Goal: Task Accomplishment & Management: Use online tool/utility

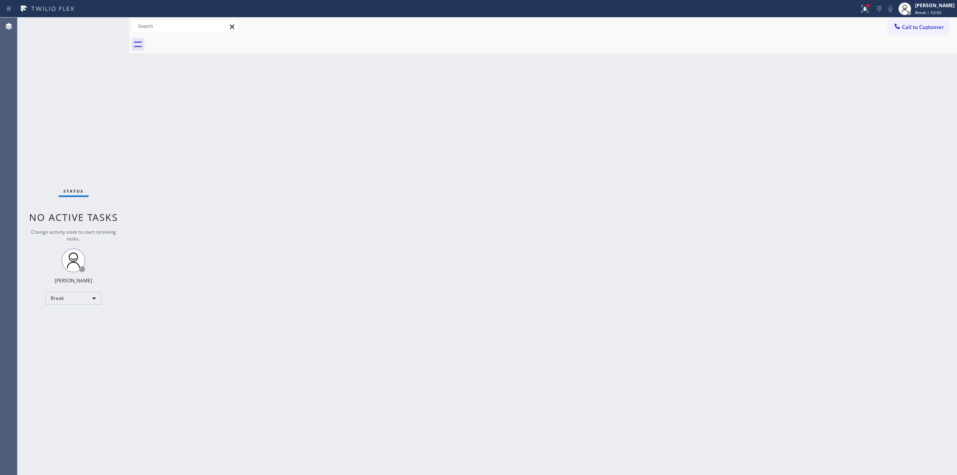
click at [948, 84] on div "Back to Dashboard Change Sender ID Customers Technicians Select a contact Outbo…" at bounding box center [543, 246] width 828 height 457
click at [920, 5] on div "[PERSON_NAME]" at bounding box center [934, 5] width 39 height 7
click at [902, 52] on button "Unavailable" at bounding box center [917, 52] width 80 height 10
click at [908, 21] on button "Call to Customer" at bounding box center [918, 27] width 61 height 15
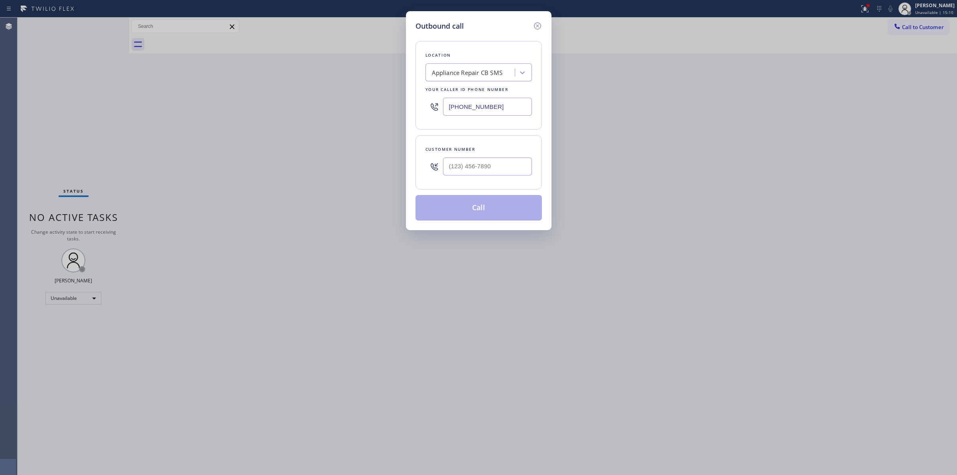
drag, startPoint x: 503, startPoint y: 106, endPoint x: 256, endPoint y: 105, distance: 247.7
click at [330, 106] on div "Outbound call Location Appliance Repair CB SMS Your caller id phone number [PHO…" at bounding box center [478, 237] width 957 height 475
paste input "929) 590-5673"
type input "[PHONE_NUMBER]"
click at [489, 79] on div "Appliance Repair CB SMS" at bounding box center [471, 73] width 87 height 14
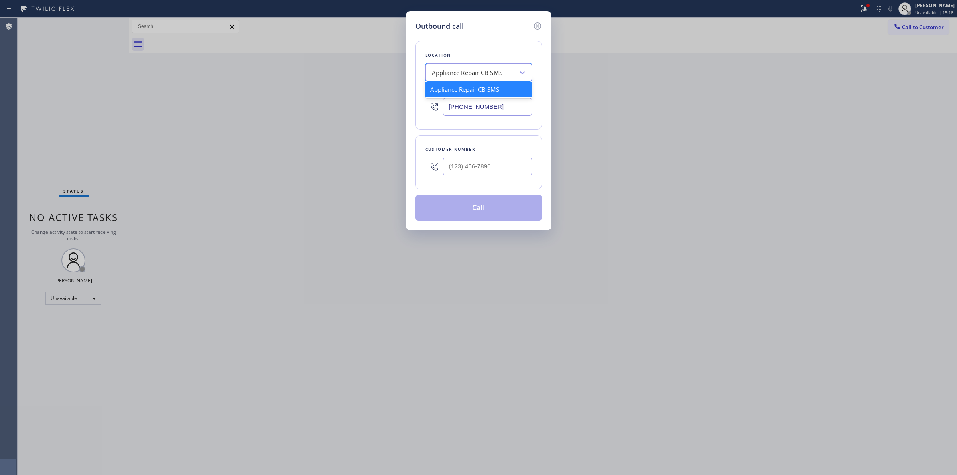
paste input "Sub-Zero Repair Pros"
type input "SubZero Repair Professional"
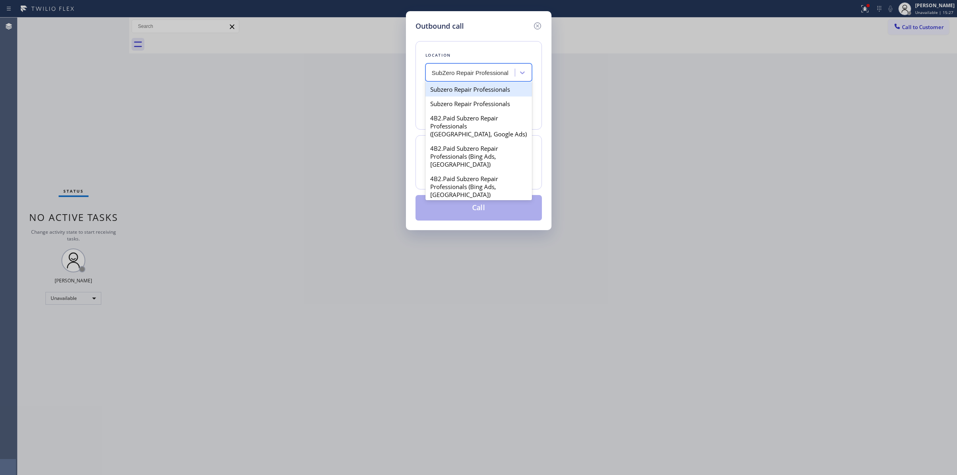
click at [499, 92] on div "Subzero Repair Professionals" at bounding box center [479, 89] width 106 height 14
click at [509, 74] on div "Subzero Repair Professionals" at bounding box center [473, 72] width 82 height 9
click at [486, 108] on div "Subzero Repair Professionals" at bounding box center [479, 104] width 106 height 14
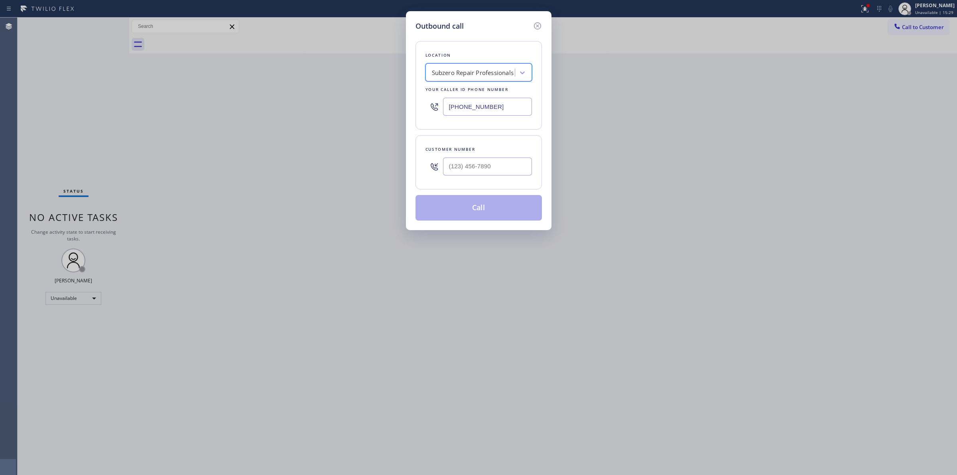
click at [499, 74] on div "Subzero Repair Professionals" at bounding box center [473, 72] width 82 height 9
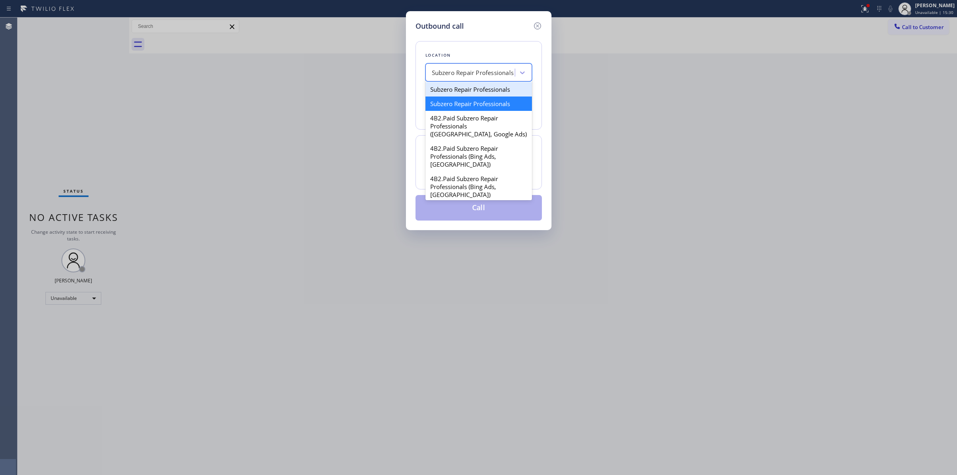
click at [493, 87] on div "Subzero Repair Professionals" at bounding box center [479, 89] width 106 height 14
type input "[PHONE_NUMBER]"
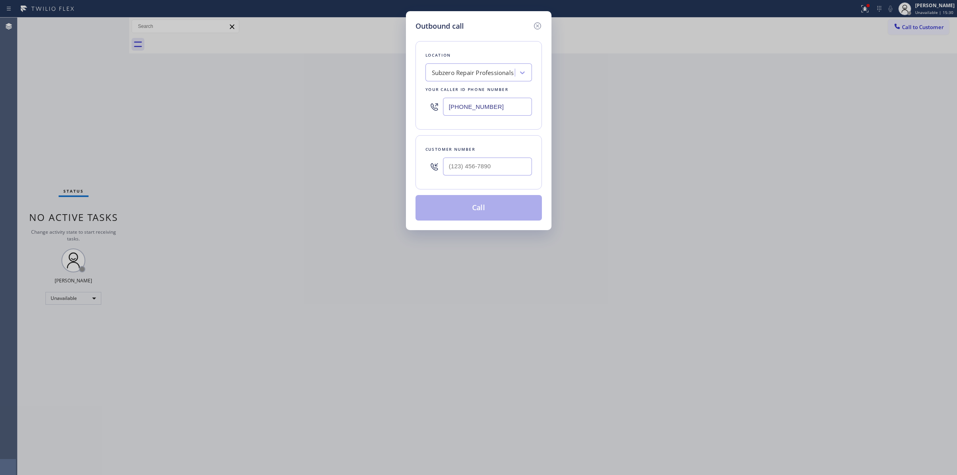
click at [505, 101] on input "[PHONE_NUMBER]" at bounding box center [487, 107] width 89 height 18
click at [931, 20] on div "Outbound call Location Subzero Repair Professionals Your caller id phone number…" at bounding box center [478, 237] width 957 height 475
drag, startPoint x: 929, startPoint y: 23, endPoint x: 566, endPoint y: 86, distance: 368.4
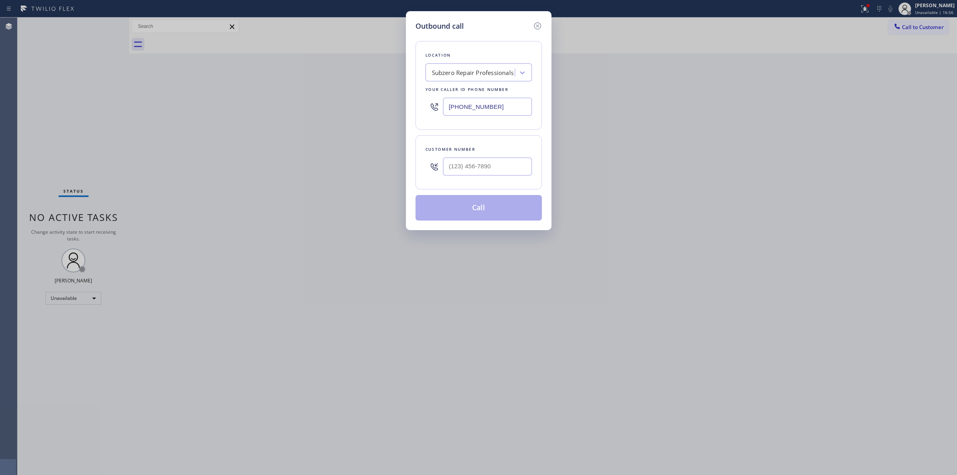
click at [916, 29] on div "Outbound call Location Subzero Repair Professionals Your caller id phone number…" at bounding box center [478, 237] width 957 height 475
drag, startPoint x: 493, startPoint y: 176, endPoint x: 393, endPoint y: 174, distance: 99.7
click at [391, 176] on div "Outbound call Location Subzero Repair Professionals Your caller id phone number…" at bounding box center [478, 237] width 957 height 475
click at [508, 164] on input "(___) ___-____" at bounding box center [487, 167] width 89 height 18
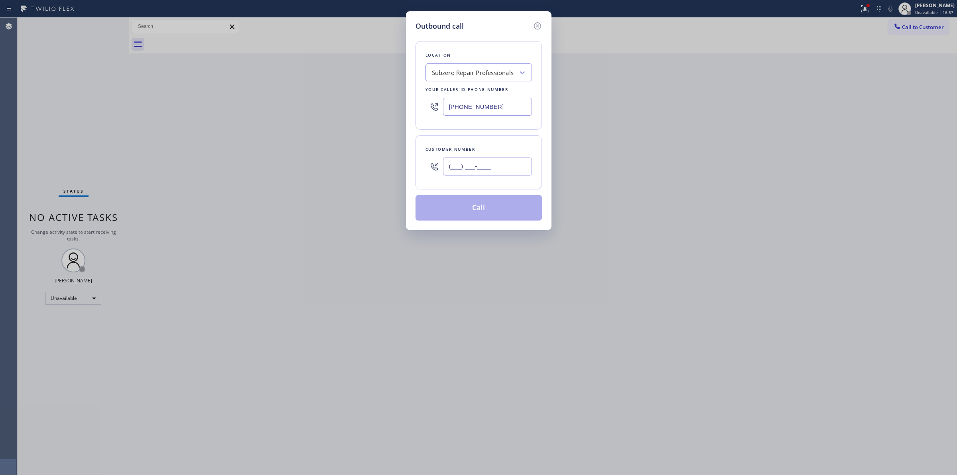
click at [508, 164] on input "(___) ___-____" at bounding box center [487, 167] width 89 height 18
paste input "714) 528-8455"
type input "[PHONE_NUMBER]"
click at [495, 208] on button "Call" at bounding box center [479, 208] width 126 height 26
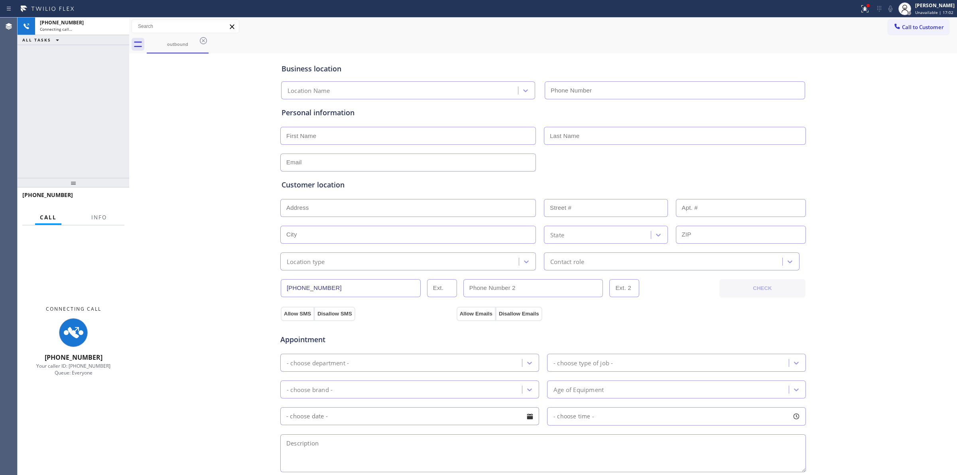
type input "[PHONE_NUMBER]"
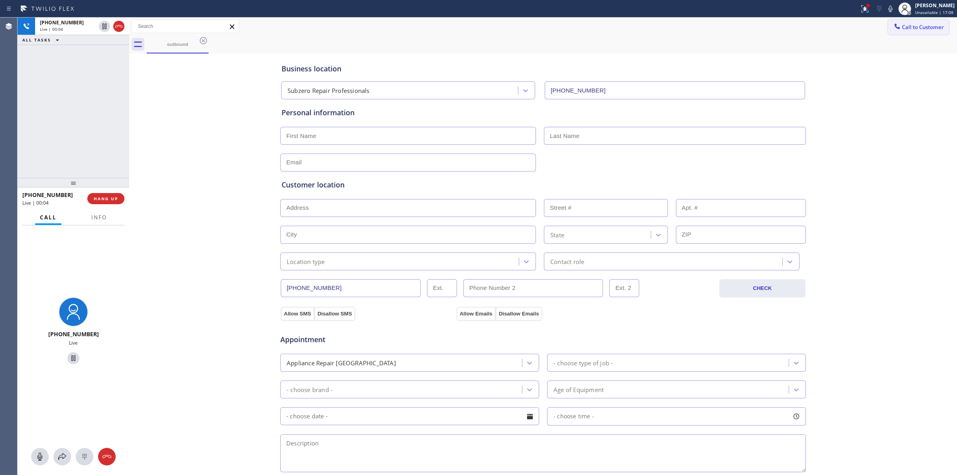
click at [902, 24] on span "Call to Customer" at bounding box center [923, 27] width 42 height 7
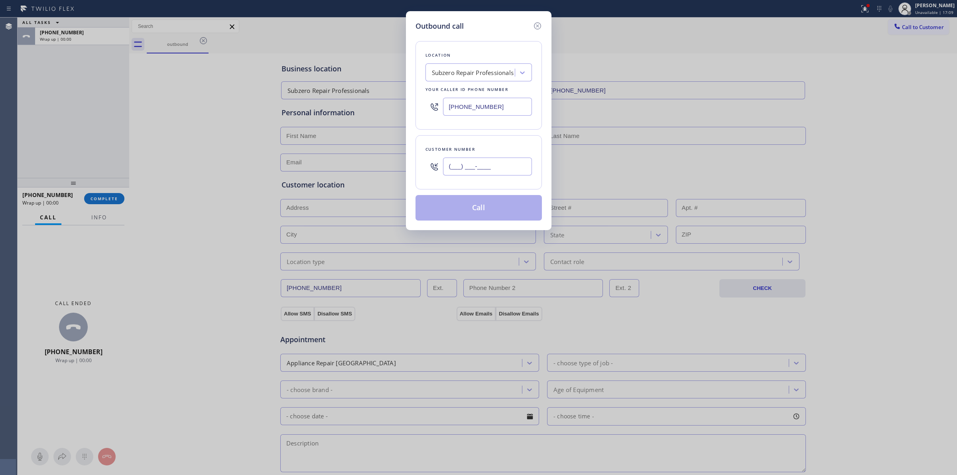
paste input "714) 528-8455"
click at [483, 172] on input "(___) ___-____" at bounding box center [487, 167] width 89 height 18
type input "[PHONE_NUMBER]"
click at [501, 207] on button "Call" at bounding box center [479, 208] width 126 height 26
click at [902, 27] on span "Call to Customer" at bounding box center [923, 27] width 42 height 7
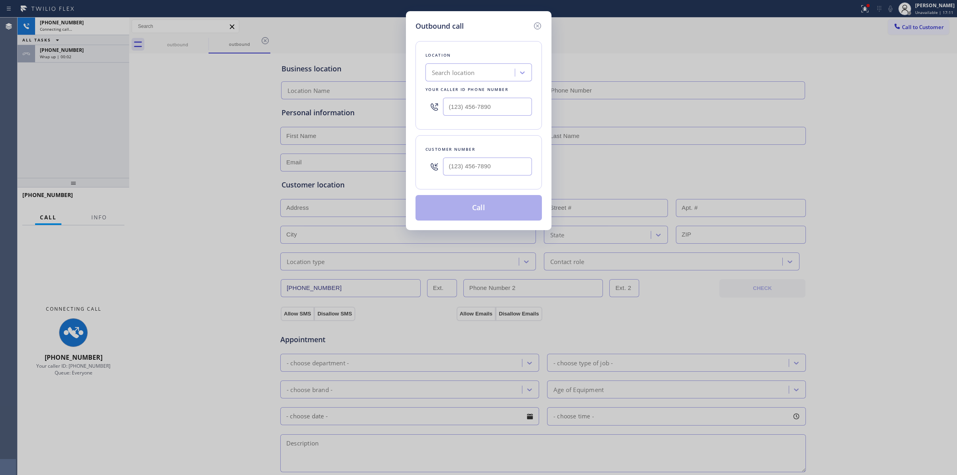
click at [898, 28] on div "Outbound call Location Search location Your caller id phone number Customer num…" at bounding box center [478, 237] width 957 height 475
type input "[PHONE_NUMBER]"
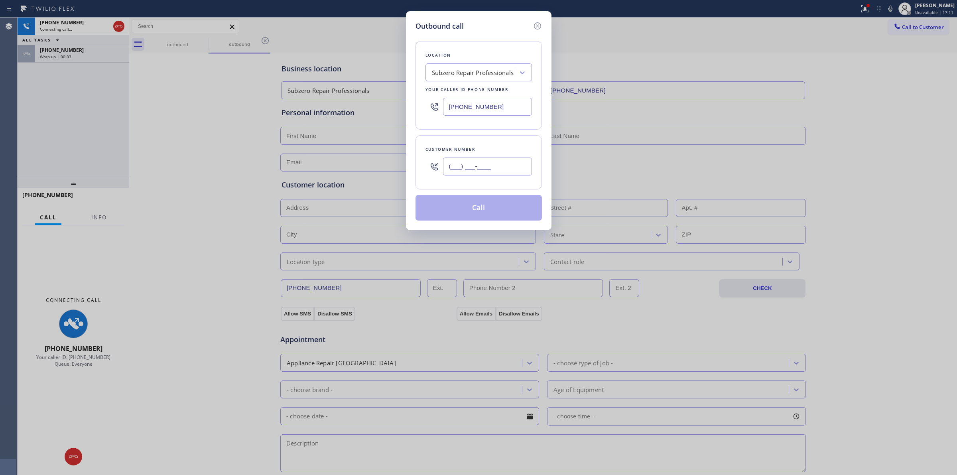
click at [481, 168] on input "(___) ___-____" at bounding box center [487, 167] width 89 height 18
paste input "714) 528-8455"
click at [481, 168] on input "[PHONE_NUMBER]" at bounding box center [487, 167] width 89 height 18
drag, startPoint x: 502, startPoint y: 174, endPoint x: 424, endPoint y: 174, distance: 78.2
click at [424, 174] on div "Customer number [PHONE_NUMBER]" at bounding box center [479, 162] width 126 height 54
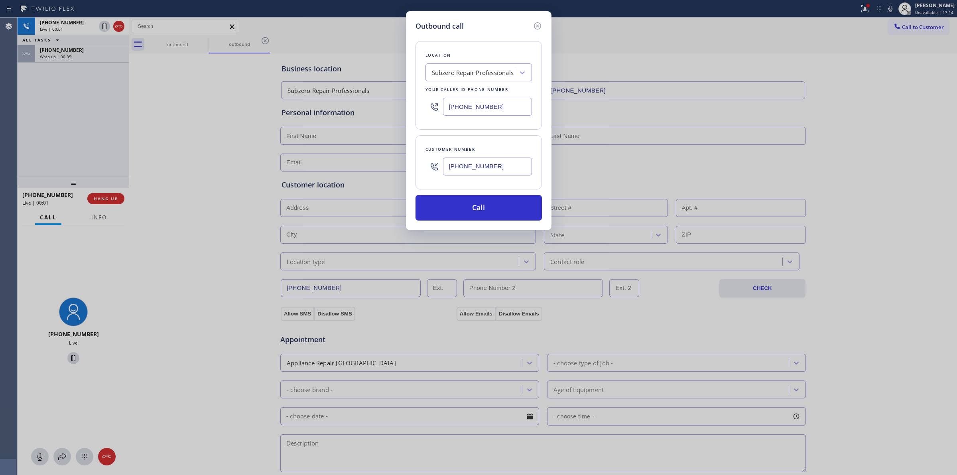
paste input "text"
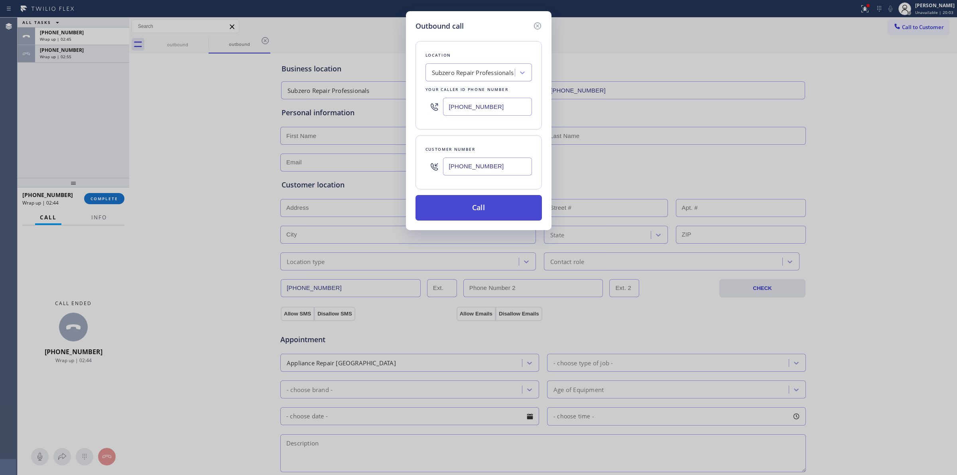
type input "[PHONE_NUMBER]"
click at [473, 210] on button "Call" at bounding box center [479, 208] width 126 height 26
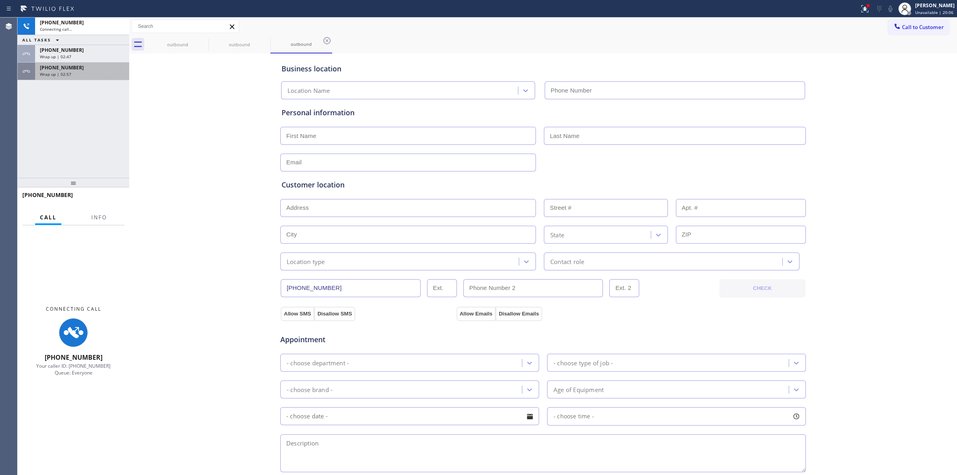
click at [73, 66] on div "[PHONE_NUMBER]" at bounding box center [82, 67] width 85 height 7
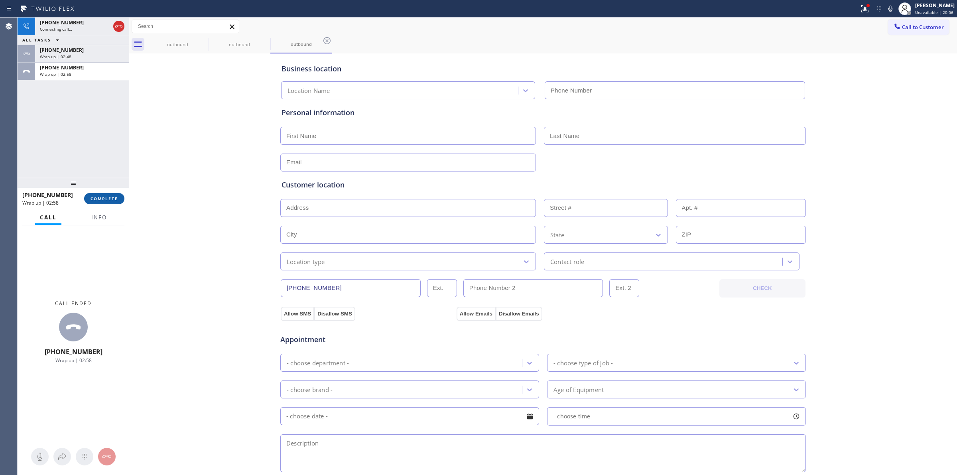
type input "[PHONE_NUMBER]"
click at [114, 194] on button "COMPLETE" at bounding box center [104, 198] width 40 height 11
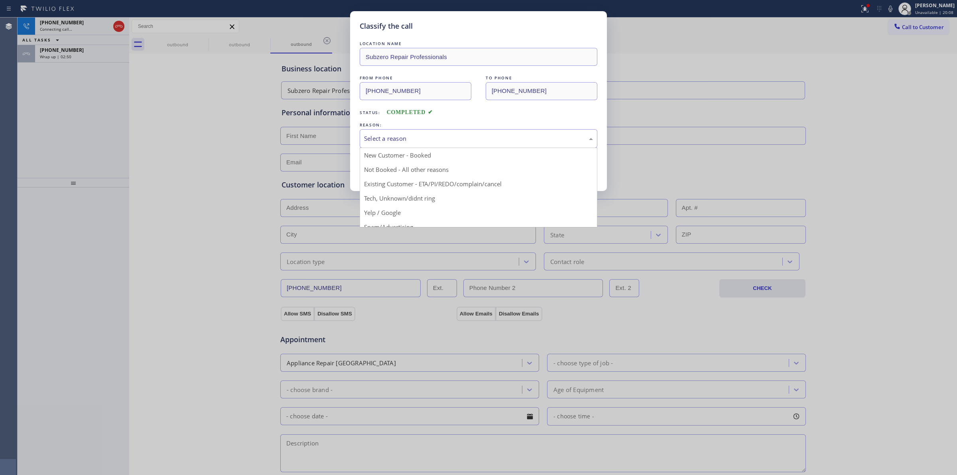
click at [382, 136] on div "Select a reason" at bounding box center [478, 138] width 229 height 9
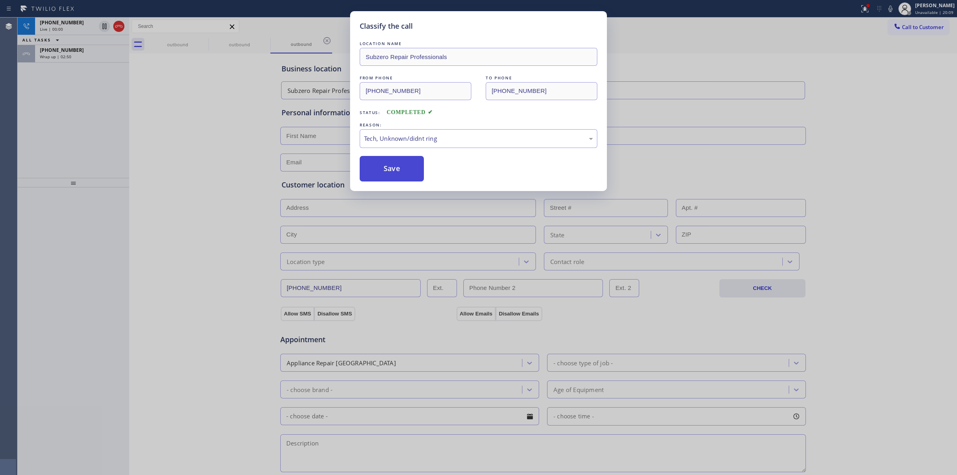
click at [392, 173] on button "Save" at bounding box center [392, 169] width 64 height 26
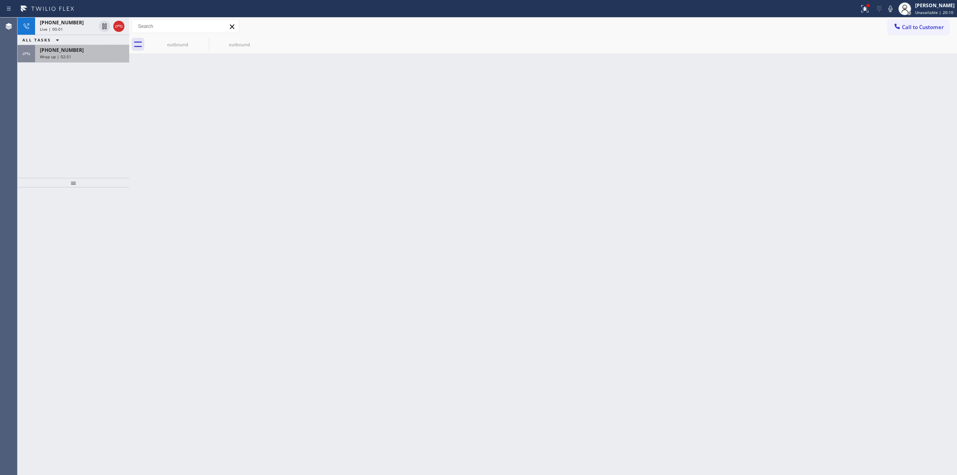
click at [79, 56] on div "Wrap up | 02:51" at bounding box center [82, 57] width 85 height 6
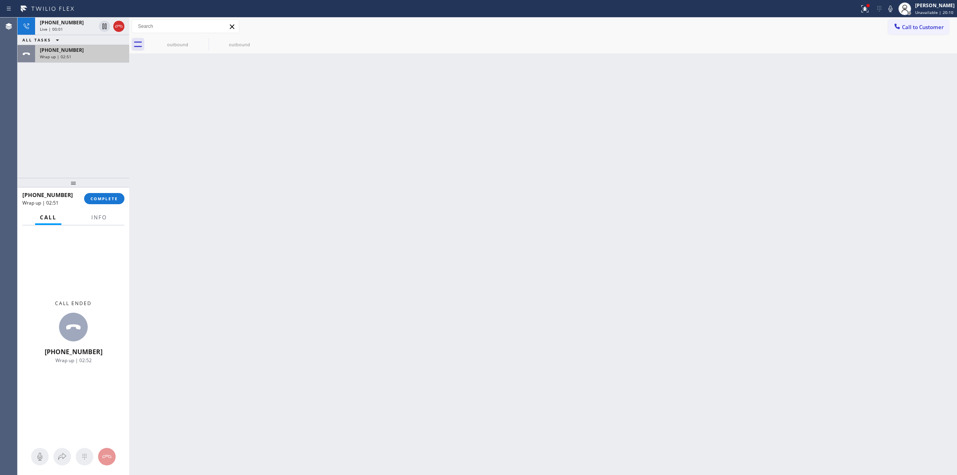
click at [79, 56] on div "Wrap up | 02:51" at bounding box center [82, 57] width 85 height 6
click at [108, 198] on span "COMPLETE" at bounding box center [105, 199] width 28 height 6
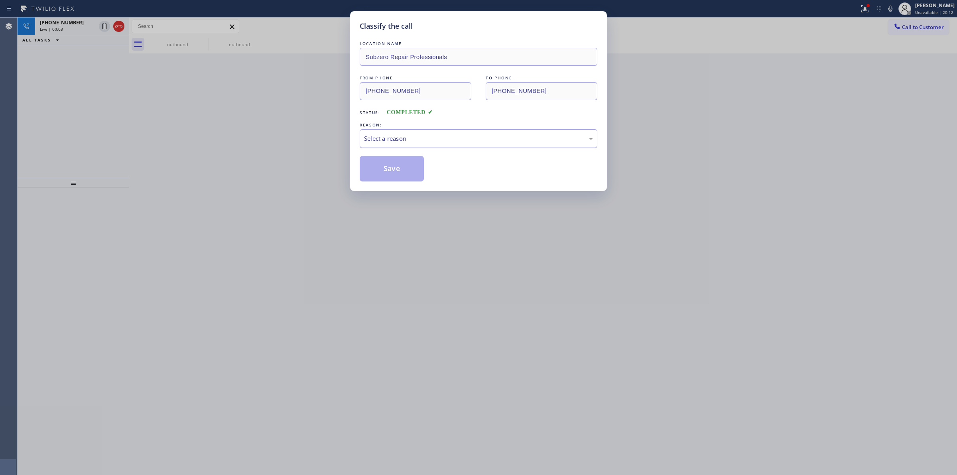
click at [426, 140] on div "Select a reason" at bounding box center [478, 138] width 229 height 9
click at [398, 170] on button "Save" at bounding box center [392, 169] width 64 height 26
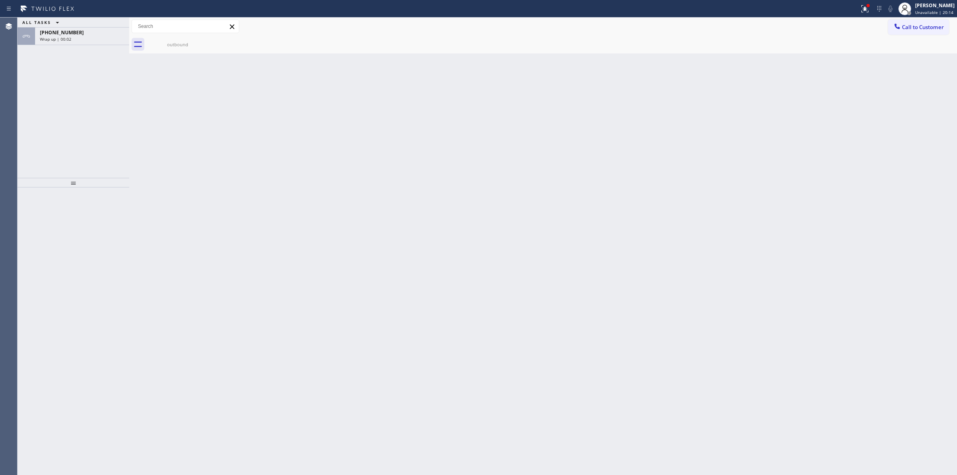
drag, startPoint x: 76, startPoint y: 32, endPoint x: 91, endPoint y: 53, distance: 25.7
click at [76, 32] on div "[PHONE_NUMBER]" at bounding box center [82, 32] width 85 height 7
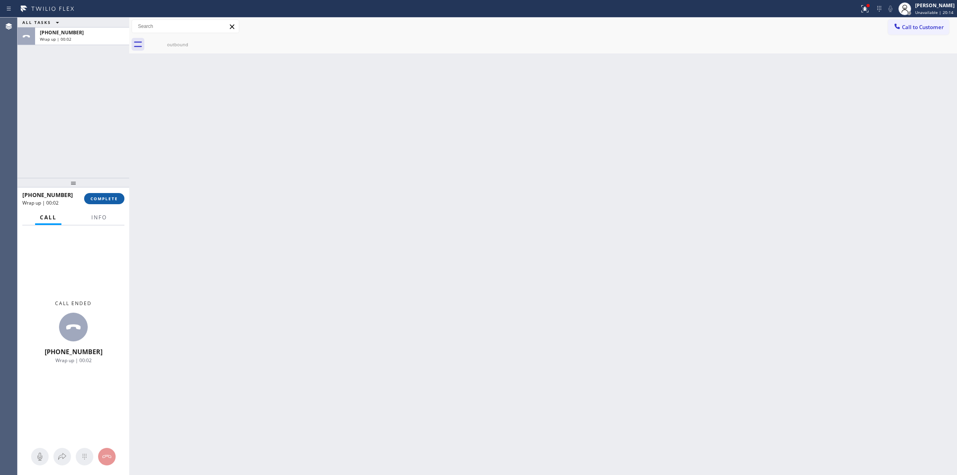
click at [104, 197] on span "COMPLETE" at bounding box center [105, 199] width 28 height 6
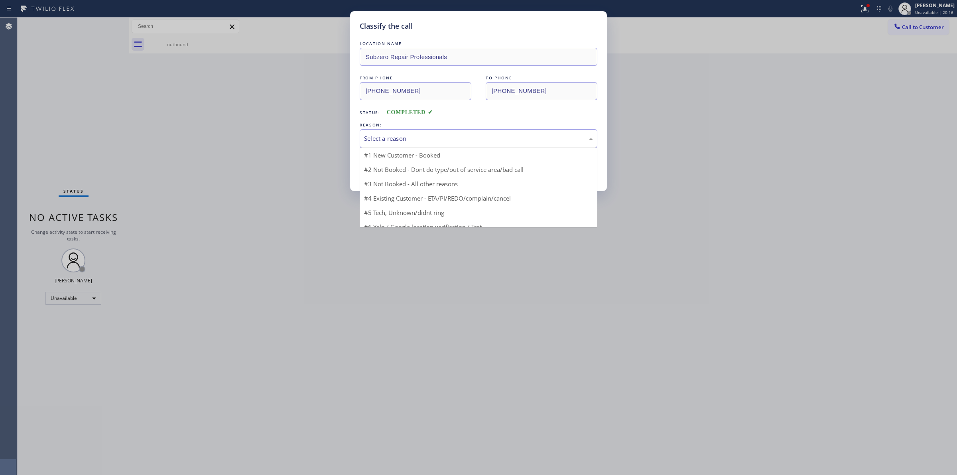
click at [467, 141] on div "Select a reason" at bounding box center [478, 138] width 229 height 9
drag, startPoint x: 428, startPoint y: 196, endPoint x: 398, endPoint y: 166, distance: 42.0
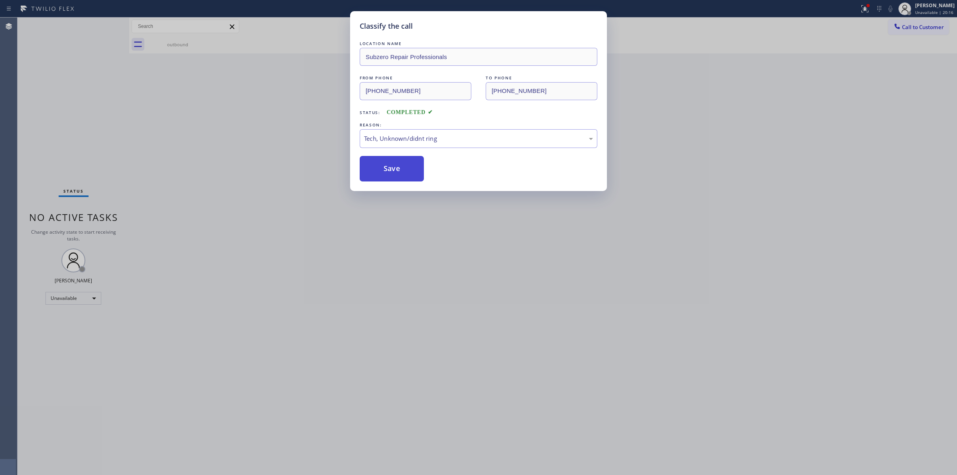
click at [392, 162] on button "Save" at bounding box center [392, 169] width 64 height 26
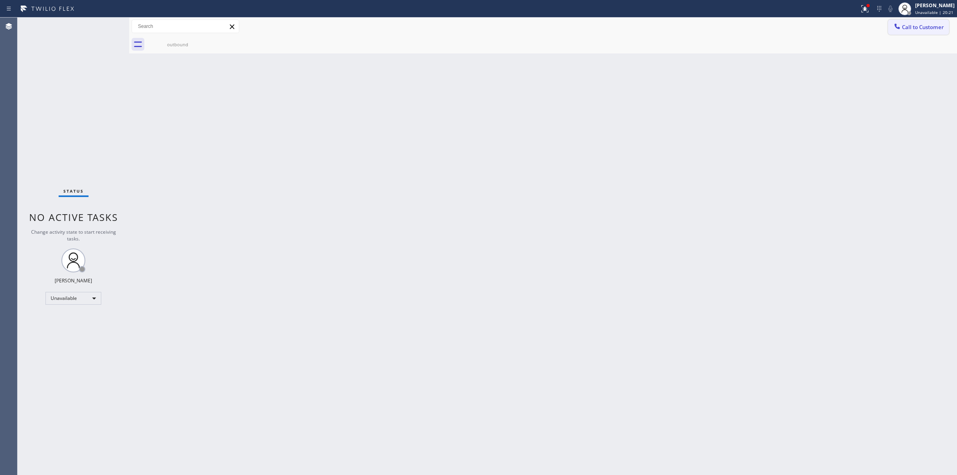
click at [908, 26] on span "Call to Customer" at bounding box center [923, 27] width 42 height 7
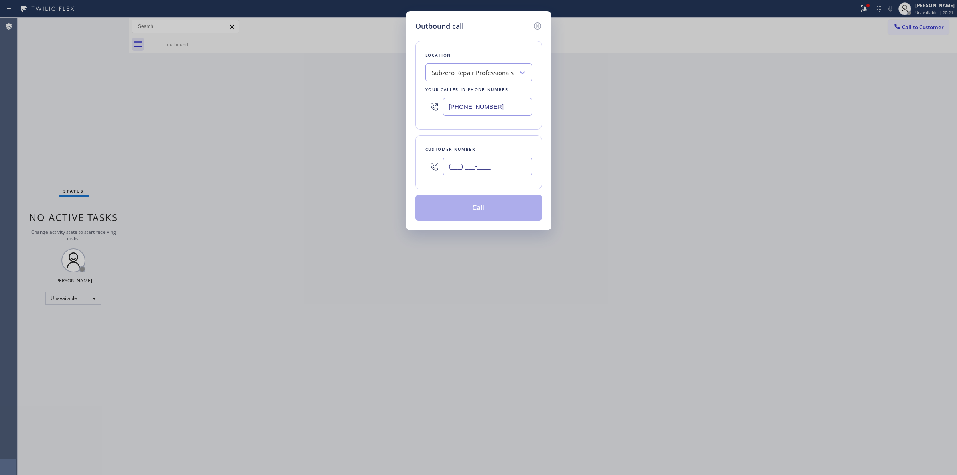
paste input "714) 528-8455"
click at [469, 175] on input "[PHONE_NUMBER]" at bounding box center [487, 167] width 89 height 18
type input "[PHONE_NUMBER]"
click at [485, 214] on button "Call" at bounding box center [479, 208] width 126 height 26
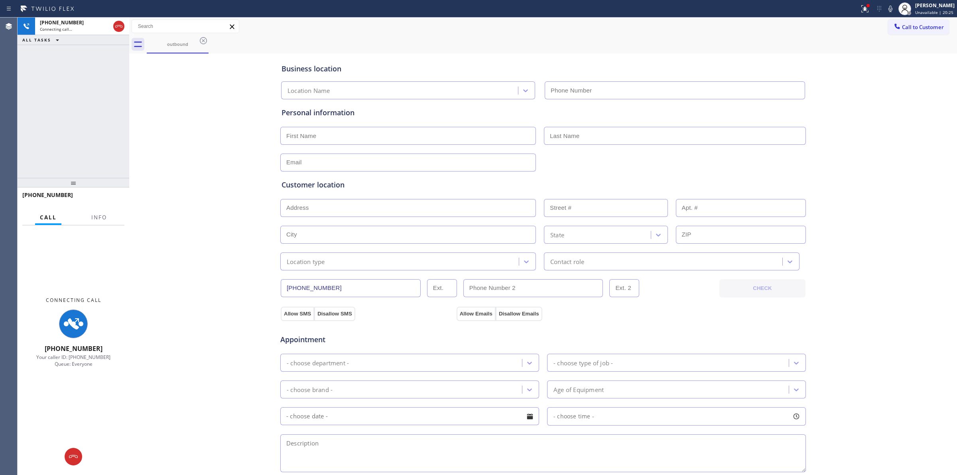
drag, startPoint x: 893, startPoint y: 77, endPoint x: 892, endPoint y: 44, distance: 32.7
click at [893, 71] on div "Business location Location Name Personal information Customer location >> ADD N…" at bounding box center [543, 327] width 824 height 545
type input "[PHONE_NUMBER]"
click at [895, 6] on icon at bounding box center [891, 9] width 10 height 10
drag, startPoint x: 187, startPoint y: 40, endPoint x: 199, endPoint y: 41, distance: 12.8
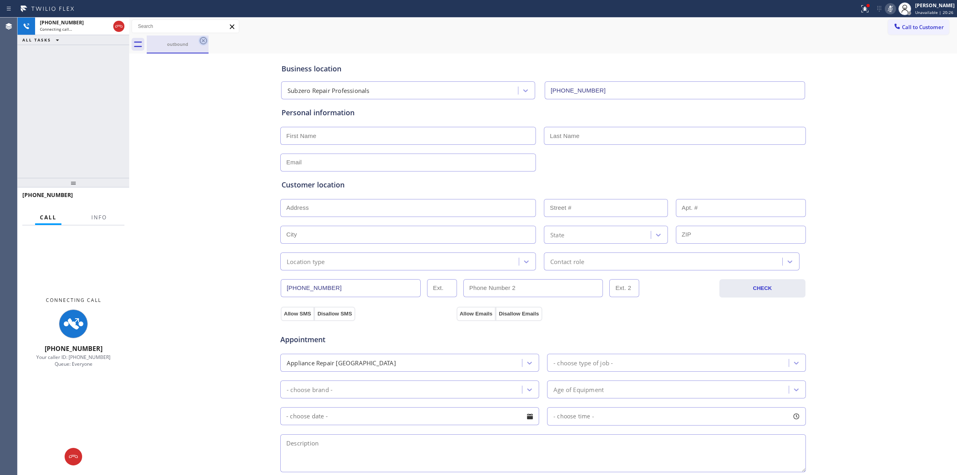
click at [189, 40] on div "outbound" at bounding box center [178, 43] width 60 height 17
click at [199, 41] on icon at bounding box center [204, 41] width 10 height 10
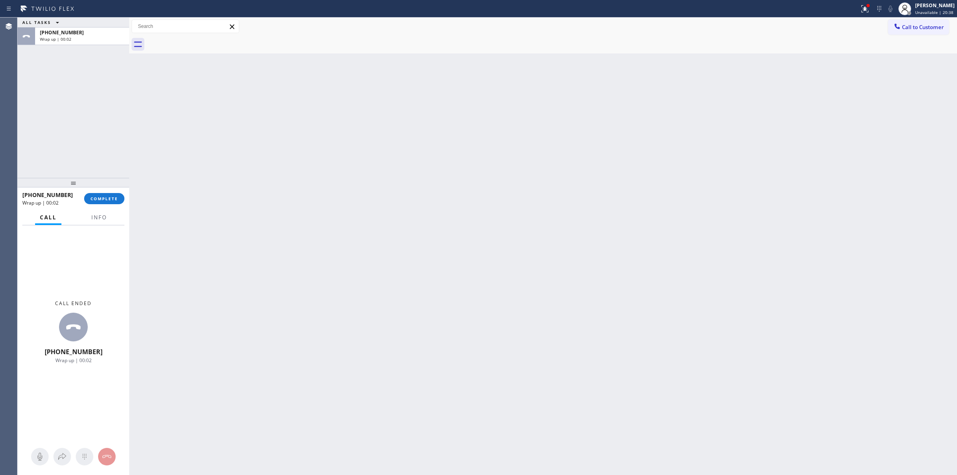
click at [907, 33] on button "Call to Customer" at bounding box center [918, 27] width 61 height 15
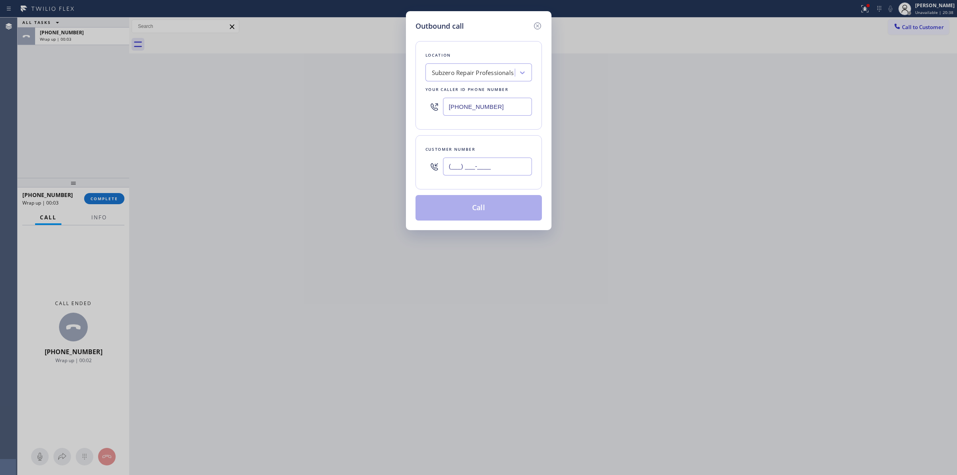
click at [460, 162] on input "(___) ___-____" at bounding box center [487, 167] width 89 height 18
paste input "626) 623-5086"
type input "[PHONE_NUMBER]"
click at [480, 69] on div "Subzero Repair Professionals" at bounding box center [473, 72] width 82 height 9
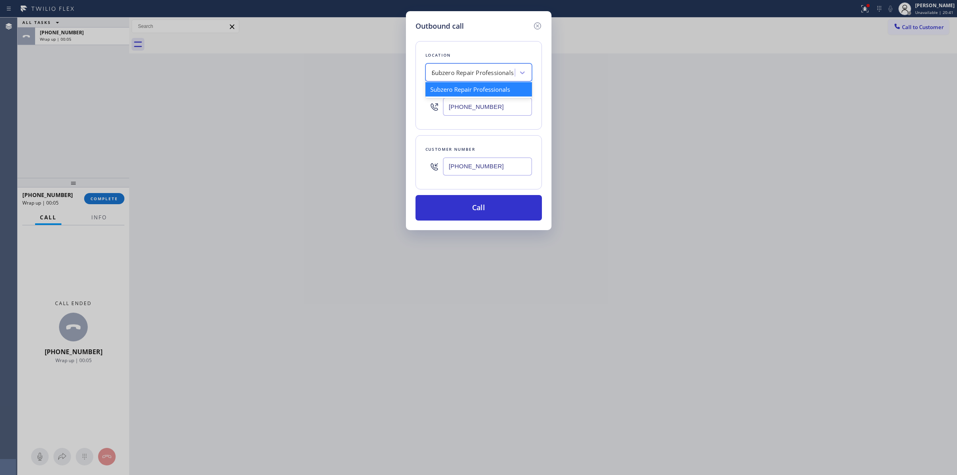
type input "LG"
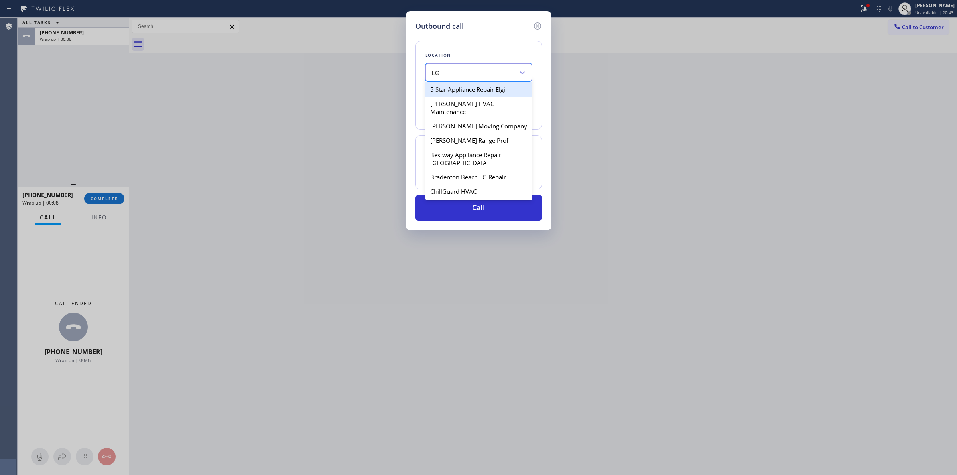
click at [465, 93] on div "5 Star Appliance Repair Elgin" at bounding box center [479, 89] width 106 height 14
type input "[PHONE_NUMBER]"
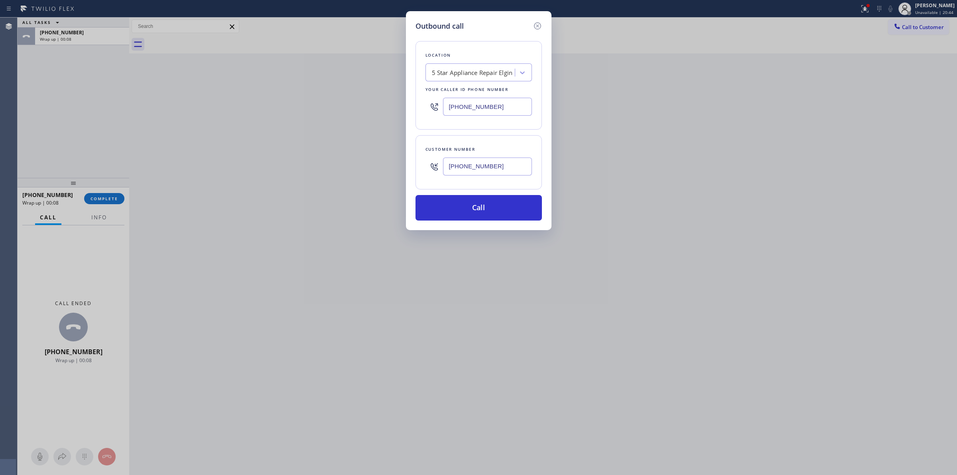
click at [460, 172] on input "[PHONE_NUMBER]" at bounding box center [487, 167] width 89 height 18
click at [468, 203] on button "Call" at bounding box center [479, 208] width 126 height 26
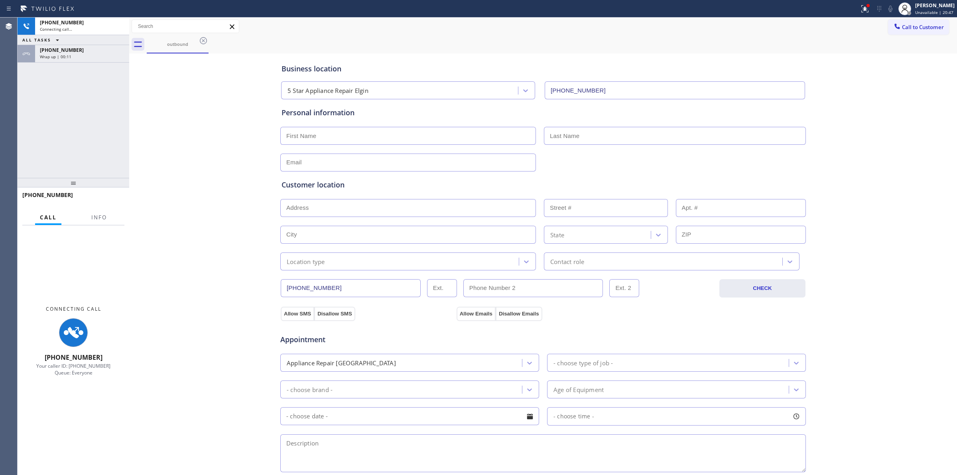
type input "[PHONE_NUMBER]"
drag, startPoint x: 78, startPoint y: 59, endPoint x: 109, endPoint y: 154, distance: 100.3
click at [78, 59] on div "[PHONE_NUMBER] Wrap up | 00:11" at bounding box center [80, 54] width 91 height 18
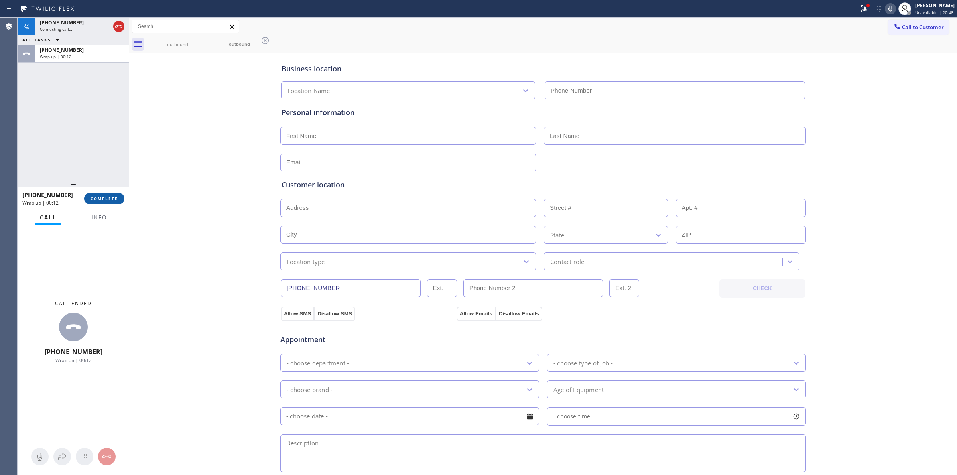
type input "[PHONE_NUMBER]"
click at [93, 201] on button "COMPLETE" at bounding box center [104, 198] width 40 height 11
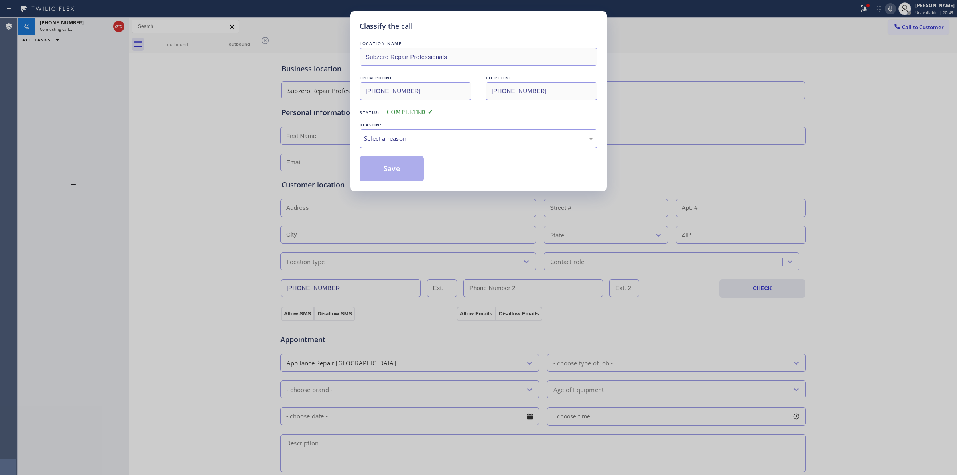
click at [450, 142] on div "Select a reason" at bounding box center [478, 138] width 229 height 9
drag, startPoint x: 424, startPoint y: 196, endPoint x: 391, endPoint y: 168, distance: 42.7
drag, startPoint x: 391, startPoint y: 168, endPoint x: 445, endPoint y: 170, distance: 53.9
click at [393, 168] on button "Save" at bounding box center [392, 169] width 64 height 26
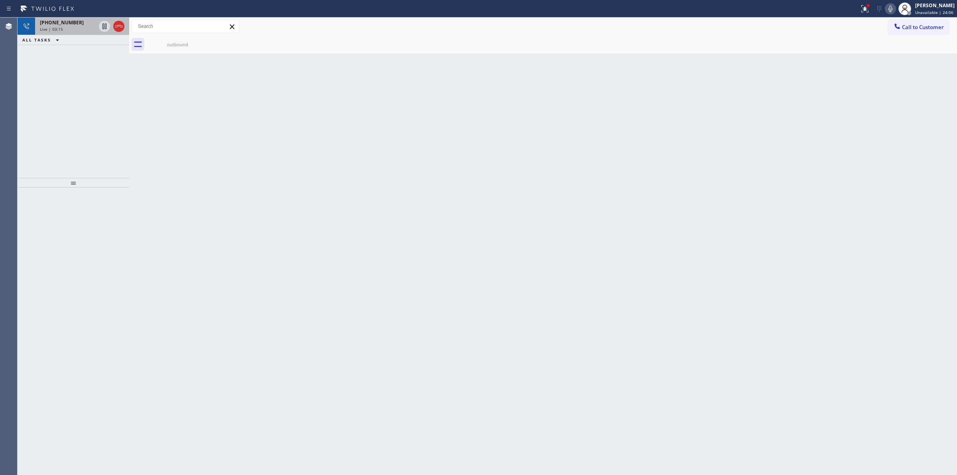
click at [76, 29] on div "Live | 03:15" at bounding box center [68, 29] width 56 height 6
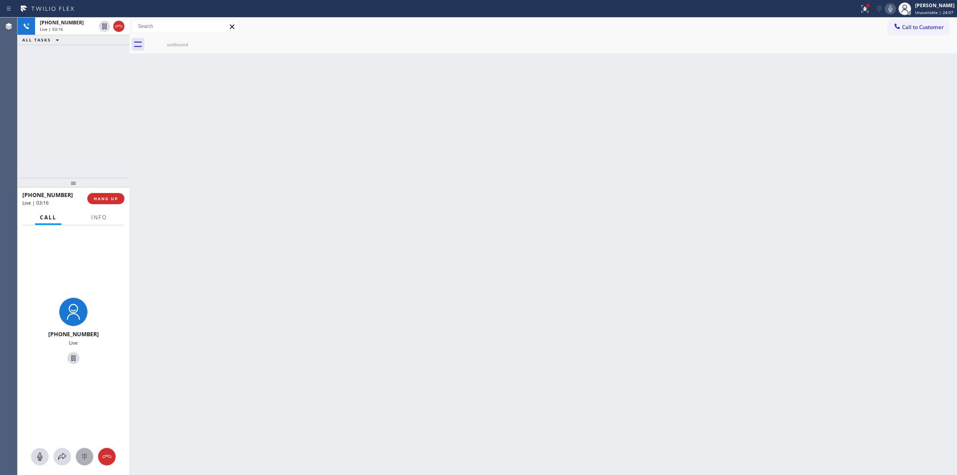
click at [84, 453] on icon at bounding box center [85, 457] width 10 height 10
click at [911, 29] on span "Call to Customer" at bounding box center [923, 27] width 42 height 7
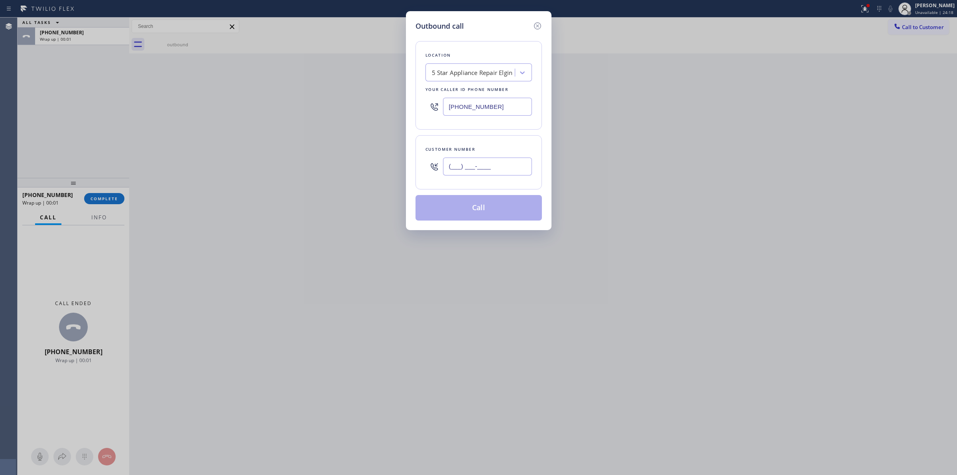
paste input "347) 367-6952"
click at [475, 160] on input "(___) ___-____" at bounding box center [487, 167] width 89 height 18
click at [494, 158] on input "[PHONE_NUMBER]" at bounding box center [487, 167] width 89 height 18
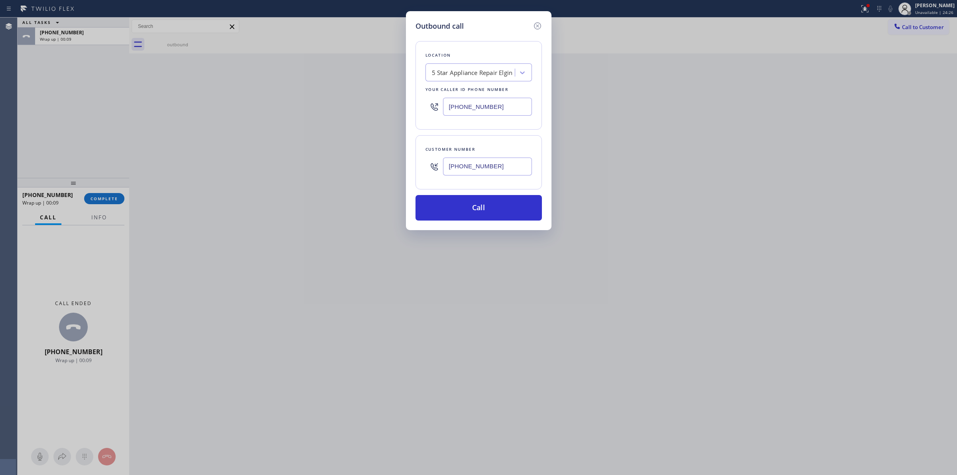
paste input "626) 623-5086"
type input "[PHONE_NUMBER]"
click at [484, 218] on button "Call" at bounding box center [479, 208] width 126 height 26
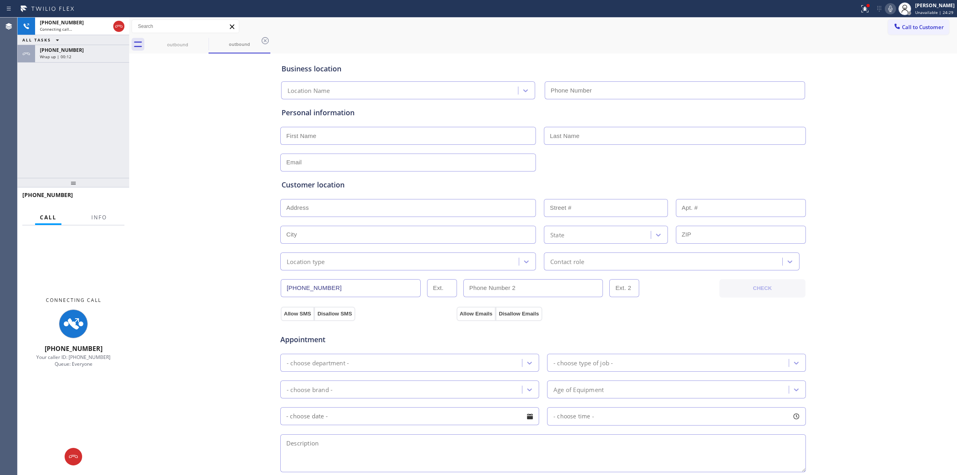
click at [76, 56] on div "Wrap up | 00:12" at bounding box center [82, 57] width 85 height 6
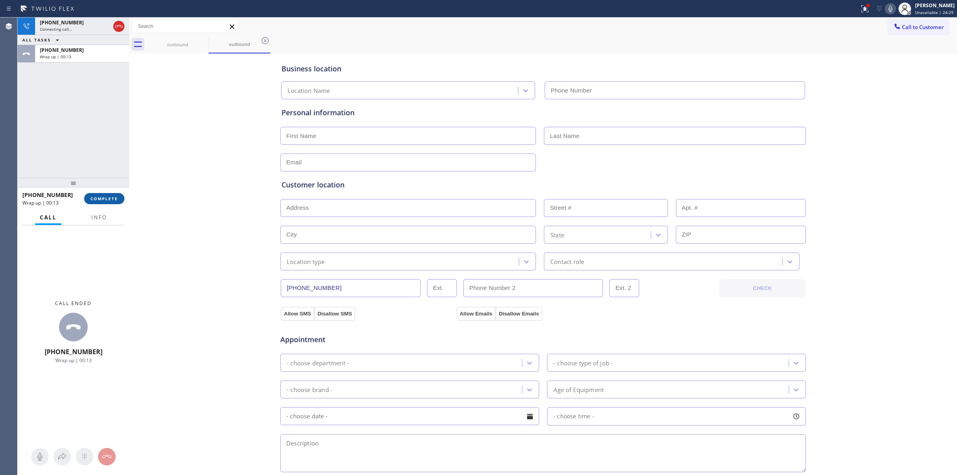
click at [117, 200] on span "COMPLETE" at bounding box center [105, 199] width 28 height 6
type input "[PHONE_NUMBER]"
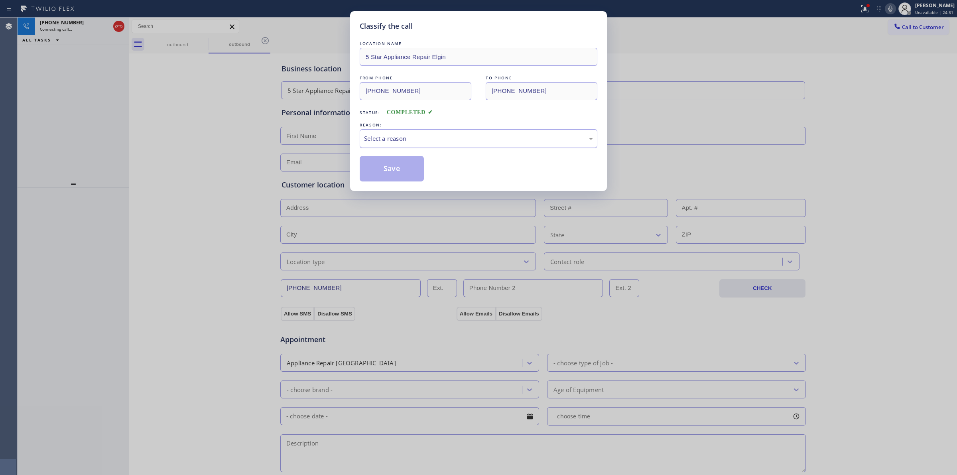
drag, startPoint x: 454, startPoint y: 140, endPoint x: 450, endPoint y: 142, distance: 4.7
click at [452, 140] on div "Select a reason" at bounding box center [478, 138] width 229 height 9
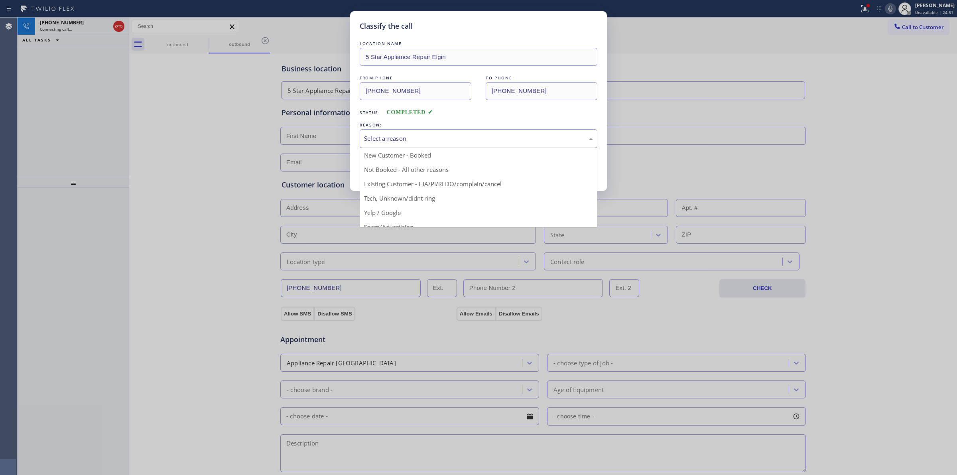
drag, startPoint x: 421, startPoint y: 201, endPoint x: 385, endPoint y: 178, distance: 43.3
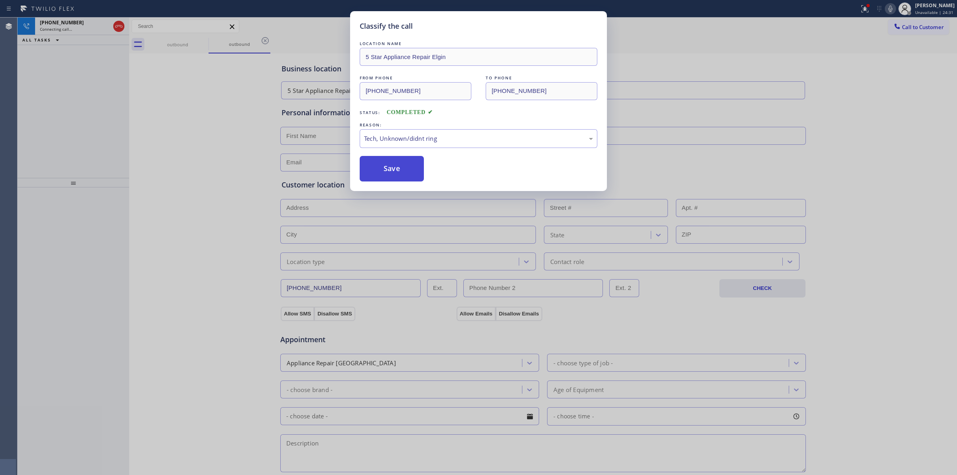
click at [385, 178] on button "Save" at bounding box center [392, 169] width 64 height 26
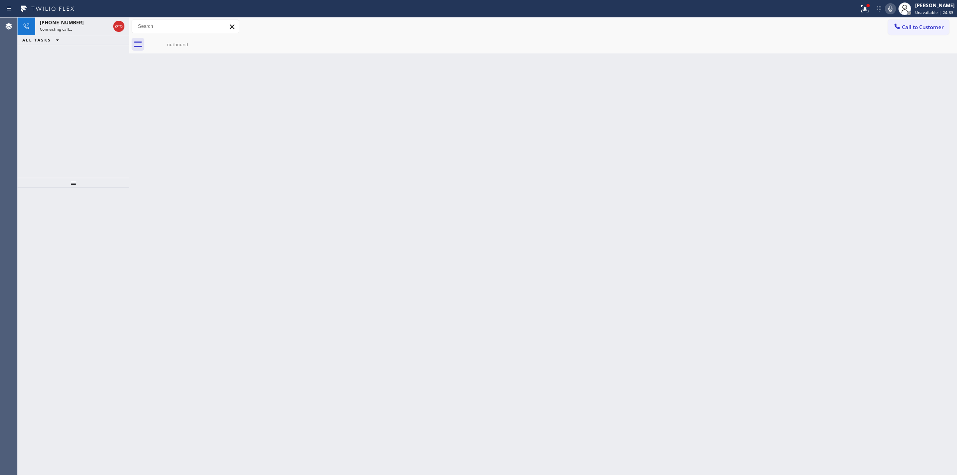
click at [210, 43] on div "outbound" at bounding box center [552, 44] width 810 height 18
click at [205, 42] on icon at bounding box center [204, 41] width 10 height 10
click at [74, 21] on div "[PHONE_NUMBER]" at bounding box center [75, 22] width 70 height 7
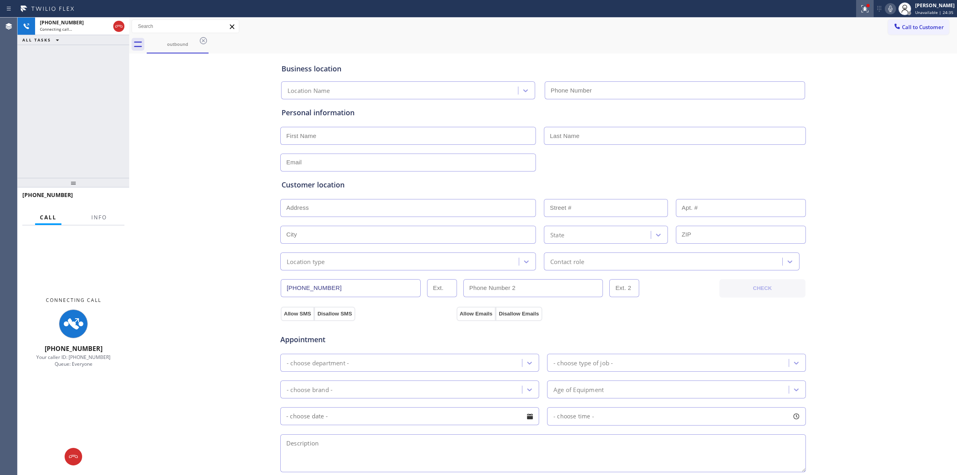
type input "[PHONE_NUMBER]"
click at [891, 6] on icon at bounding box center [891, 9] width 10 height 10
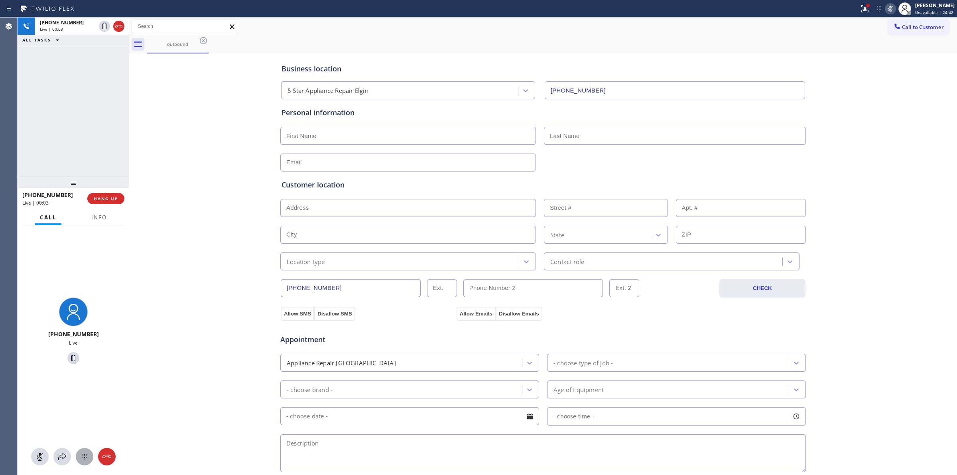
click at [89, 452] on icon at bounding box center [85, 457] width 10 height 10
click at [919, 29] on span "Call to Customer" at bounding box center [923, 27] width 42 height 7
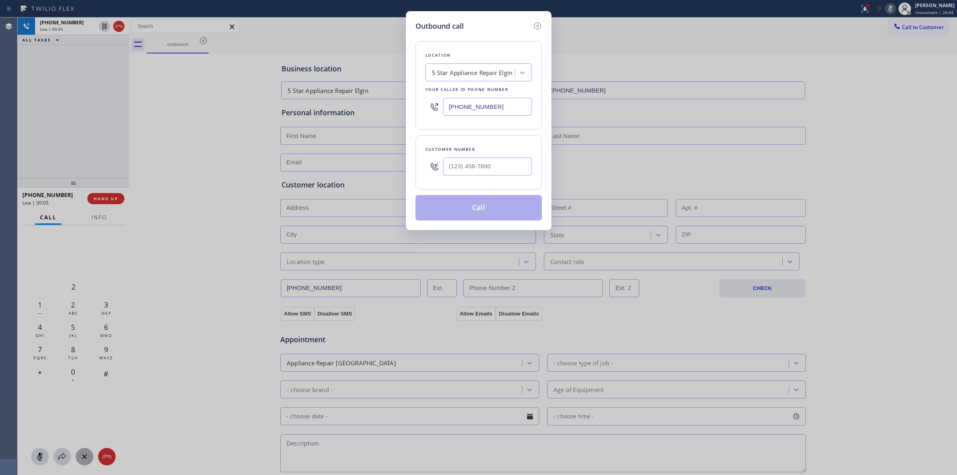
click at [493, 152] on div "Customer number" at bounding box center [479, 149] width 106 height 8
paste input "626) 623-5086"
click at [489, 160] on input "(___) ___-____" at bounding box center [487, 167] width 89 height 18
type input "[PHONE_NUMBER]"
click at [459, 37] on div "Location 5 Star Appliance Repair Elgin Your caller id phone number [PHONE_NUMBE…" at bounding box center [479, 126] width 126 height 189
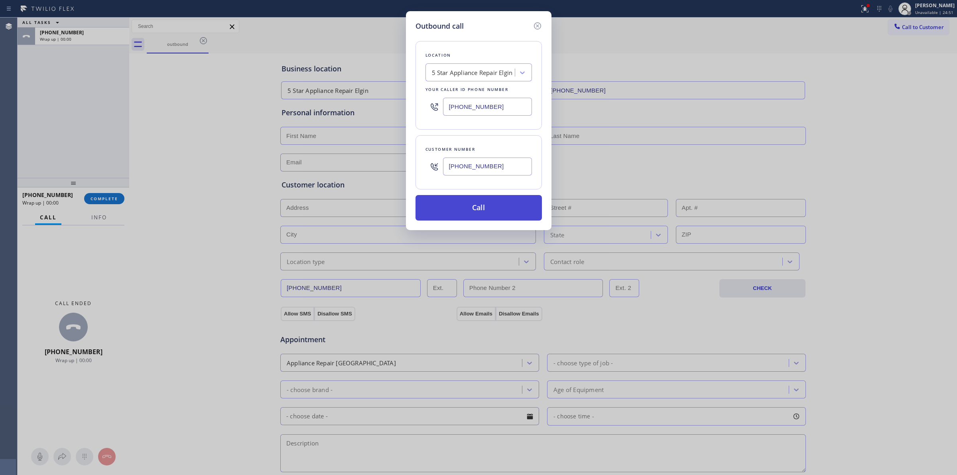
click at [479, 209] on button "Call" at bounding box center [479, 208] width 126 height 26
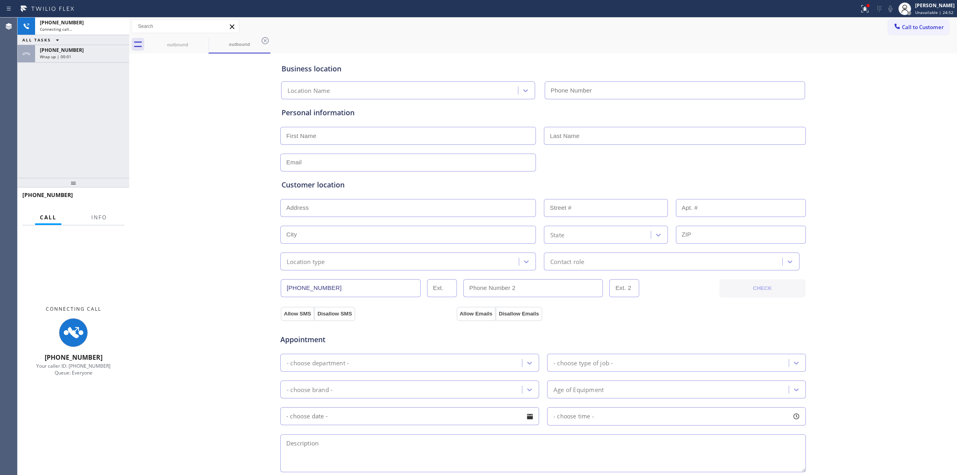
type input "[PHONE_NUMBER]"
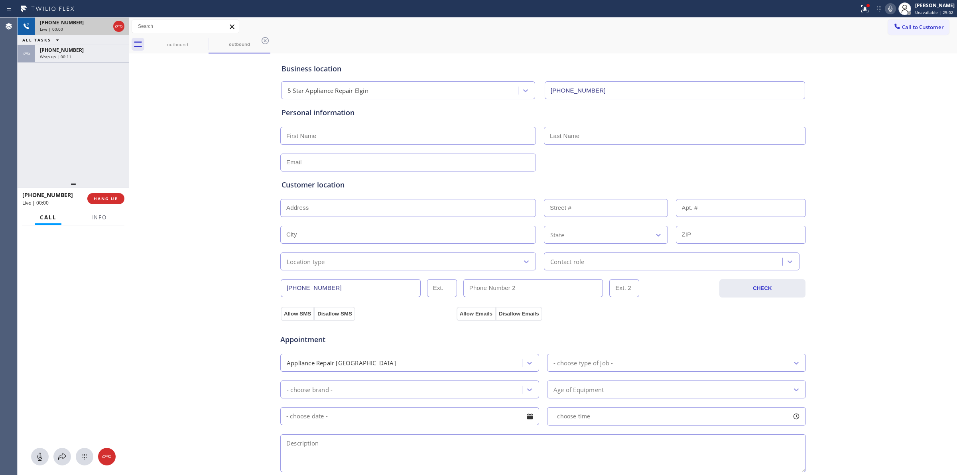
click at [80, 24] on div "[PHONE_NUMBER]" at bounding box center [75, 22] width 70 height 7
click at [89, 453] on icon at bounding box center [85, 457] width 10 height 10
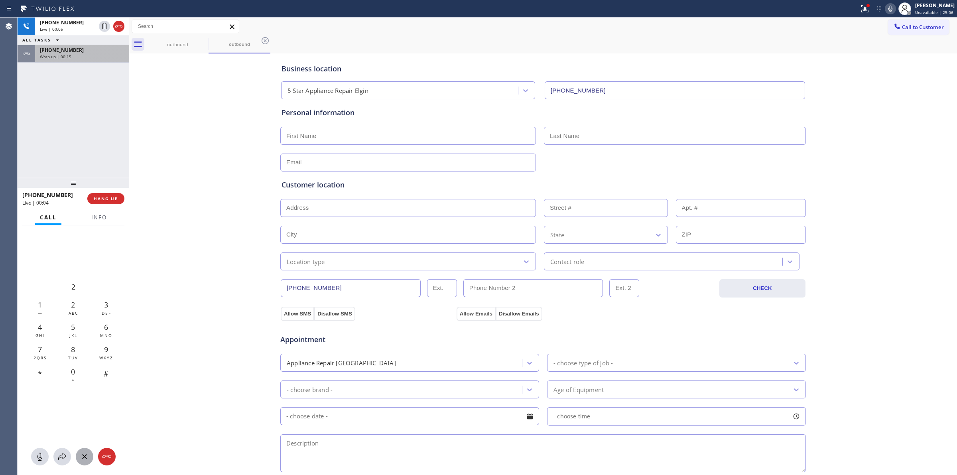
click at [94, 50] on div "[PHONE_NUMBER]" at bounding box center [82, 50] width 85 height 7
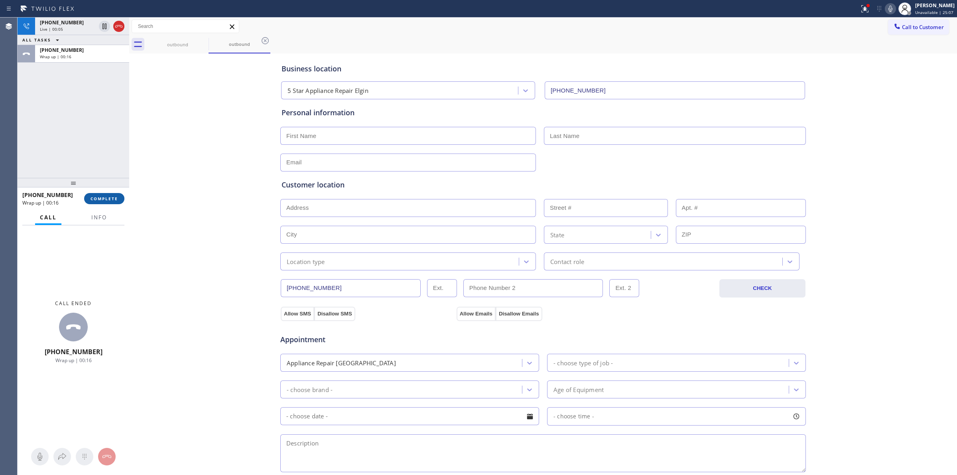
click at [101, 196] on span "COMPLETE" at bounding box center [105, 199] width 28 height 6
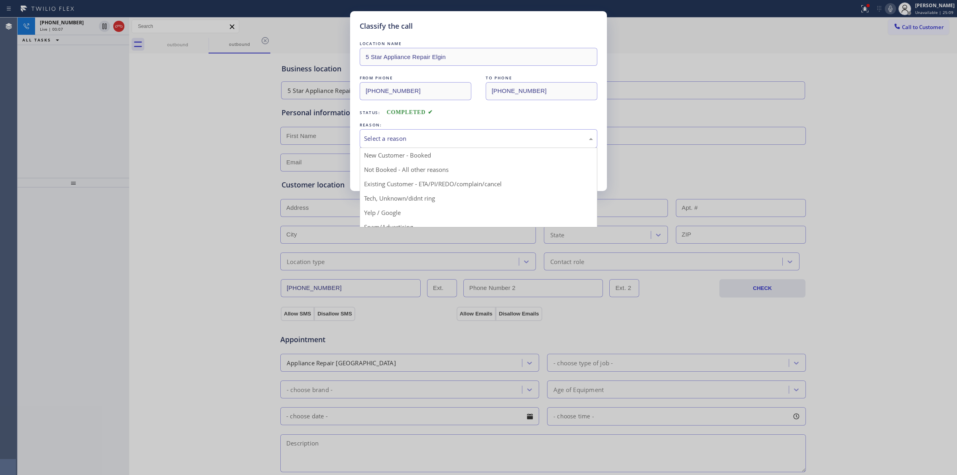
click at [440, 144] on div "Select a reason" at bounding box center [479, 138] width 238 height 19
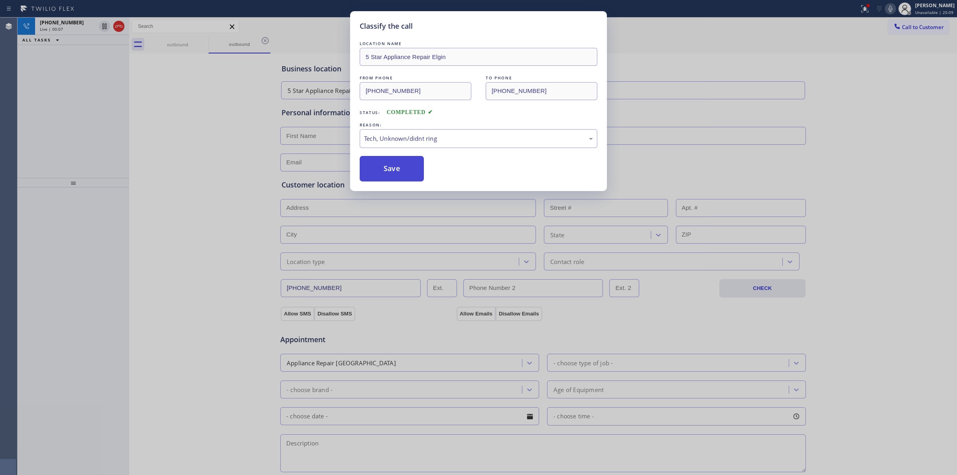
click at [412, 162] on button "Save" at bounding box center [392, 169] width 64 height 26
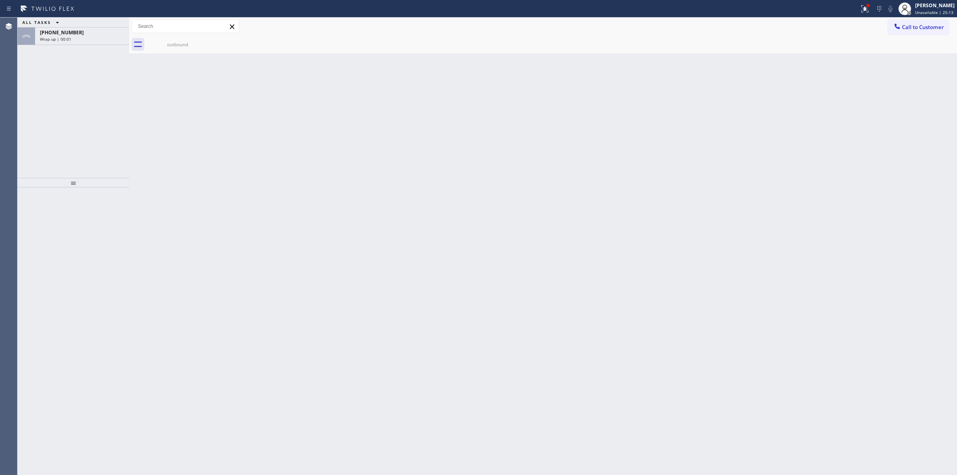
click at [400, 70] on div "Back to Dashboard Change Sender ID Customers Technicians Select a contact Outbo…" at bounding box center [543, 246] width 828 height 457
drag, startPoint x: 390, startPoint y: 59, endPoint x: 86, endPoint y: 45, distance: 304.2
click at [86, 45] on div "ALL TASKS ALL TASKS ACTIVE TASKS TASKS IN WRAP UP [PHONE_NUMBER] Wrap up | 06:27" at bounding box center [74, 98] width 112 height 160
click at [82, 40] on div "Wrap up | 06:28" at bounding box center [82, 39] width 85 height 6
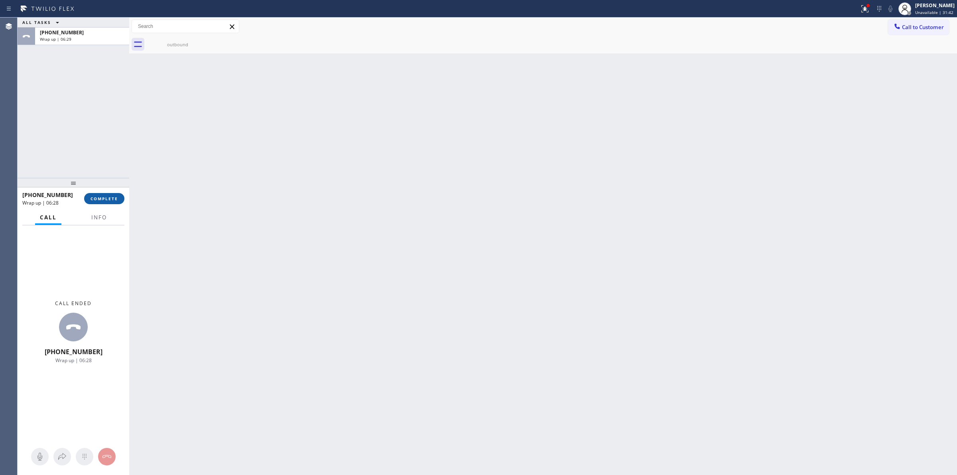
click at [120, 202] on button "COMPLETE" at bounding box center [104, 198] width 40 height 11
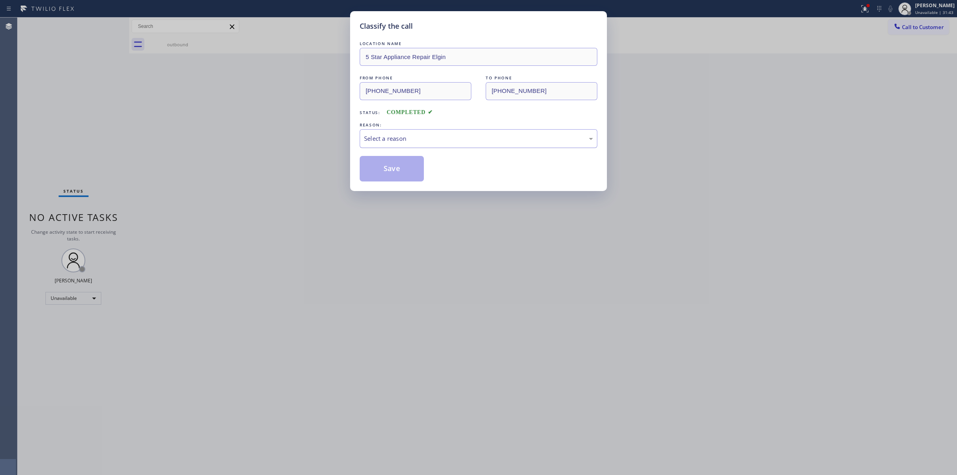
click at [426, 139] on div "Select a reason" at bounding box center [478, 138] width 229 height 9
click at [393, 177] on button "Save" at bounding box center [392, 169] width 64 height 26
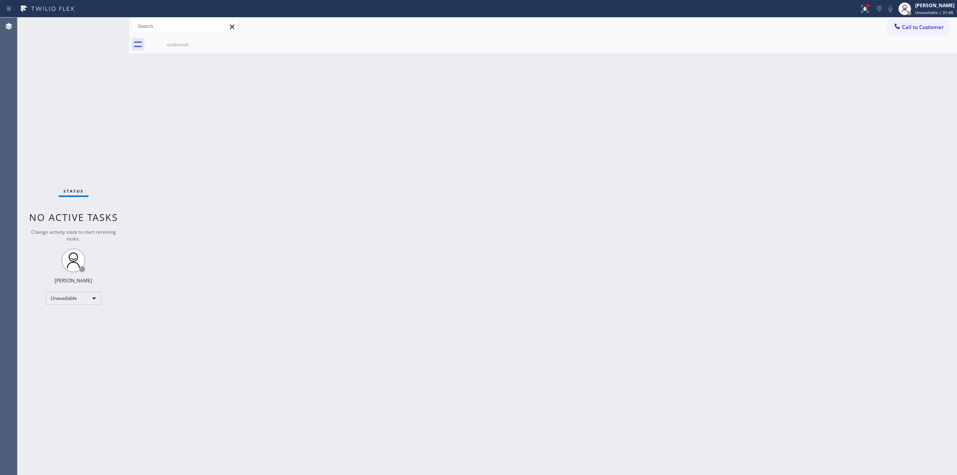
drag, startPoint x: 926, startPoint y: 26, endPoint x: 840, endPoint y: 25, distance: 85.8
click at [926, 26] on span "Call to Customer" at bounding box center [923, 27] width 42 height 7
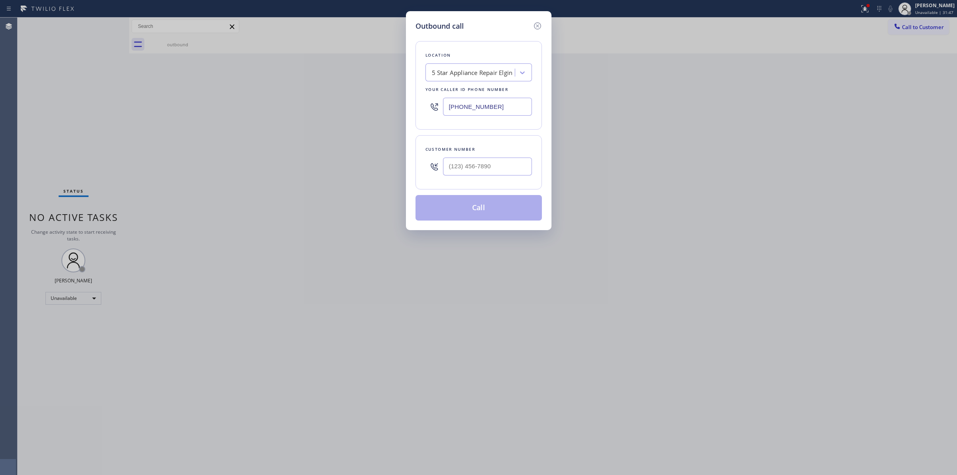
click at [461, 156] on div at bounding box center [487, 167] width 89 height 26
paste input "6-2662"
click at [473, 169] on input "(___) ___-____" at bounding box center [487, 167] width 89 height 18
drag, startPoint x: 511, startPoint y: 160, endPoint x: 434, endPoint y: 156, distance: 77.5
click at [434, 156] on div "(___) __6-2662" at bounding box center [479, 167] width 106 height 26
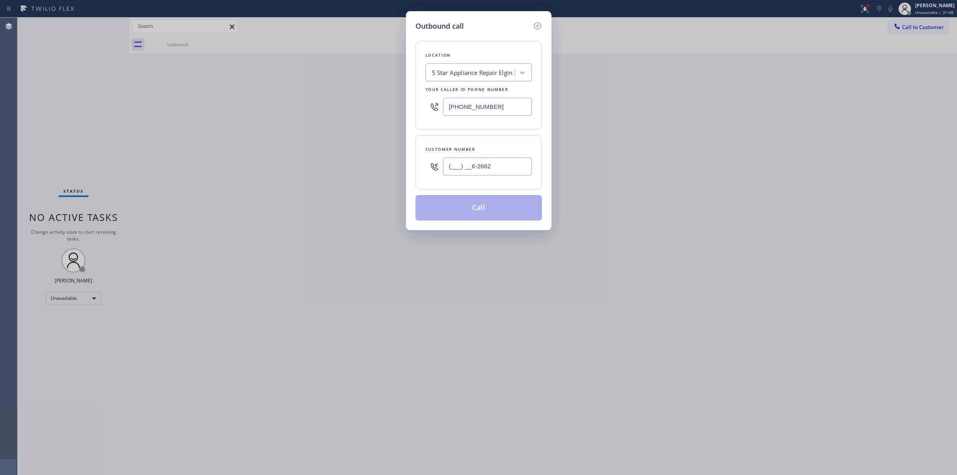
paste input "626) 623-5086"
type input "[PHONE_NUMBER]"
click at [482, 211] on button "Call" at bounding box center [479, 208] width 126 height 26
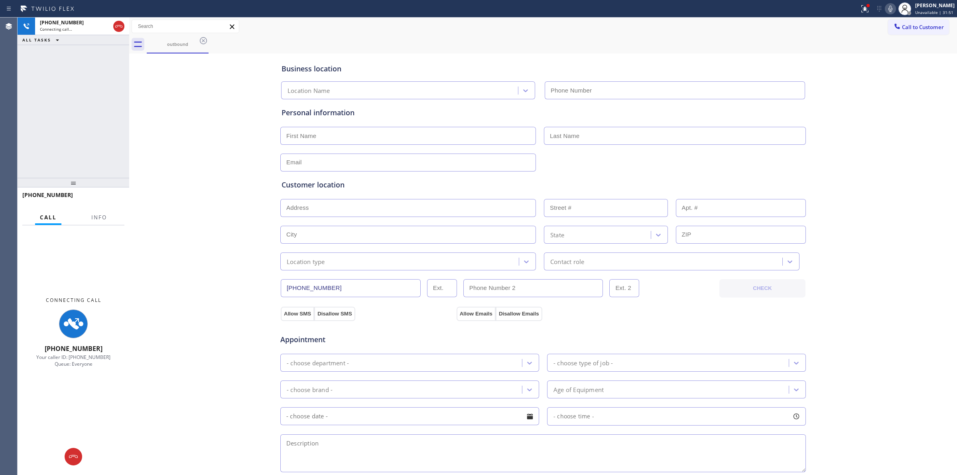
type input "[PHONE_NUMBER]"
drag, startPoint x: 856, startPoint y: 85, endPoint x: 892, endPoint y: 37, distance: 60.3
click at [862, 78] on div "Business location 5 Star Appliance Repair [GEOGRAPHIC_DATA] [PHONE_NUMBER] Pers…" at bounding box center [543, 327] width 824 height 545
click at [895, 11] on icon at bounding box center [891, 9] width 10 height 10
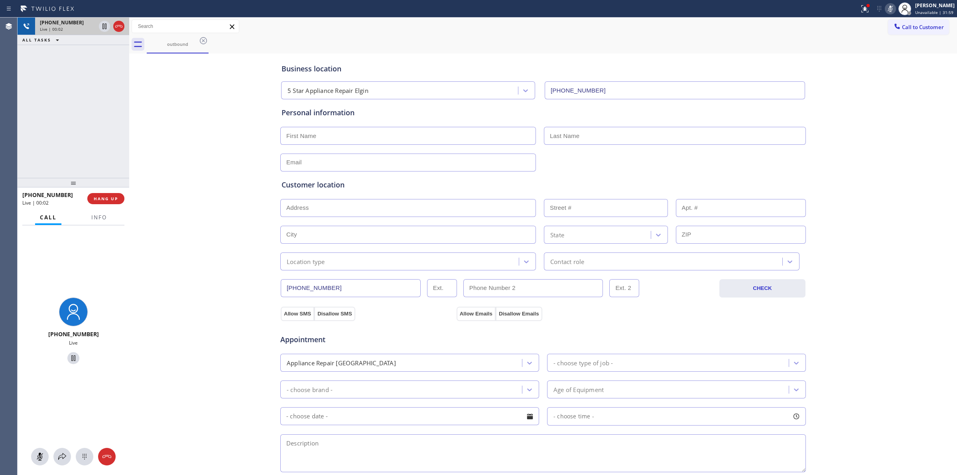
click at [80, 27] on div "Live | 00:02" at bounding box center [68, 29] width 56 height 6
click at [82, 456] on icon at bounding box center [85, 457] width 10 height 10
click at [908, 20] on button "Call to Customer" at bounding box center [918, 27] width 61 height 15
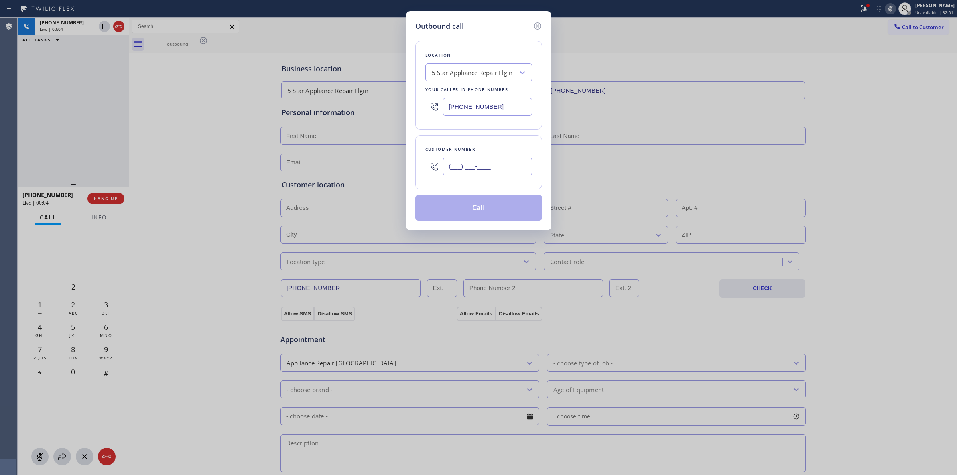
paste input "628) 226-2194"
click at [489, 170] on input "[PHONE_NUMBER]" at bounding box center [487, 167] width 89 height 18
type input "[PHONE_NUMBER]"
click at [499, 69] on div "5 Star Appliance Repair Elgin" at bounding box center [472, 72] width 81 height 9
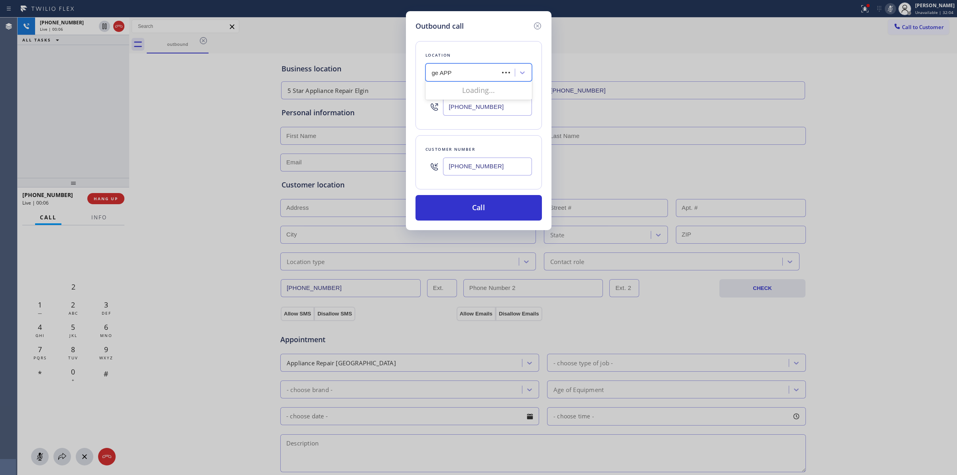
type input "ge APPL"
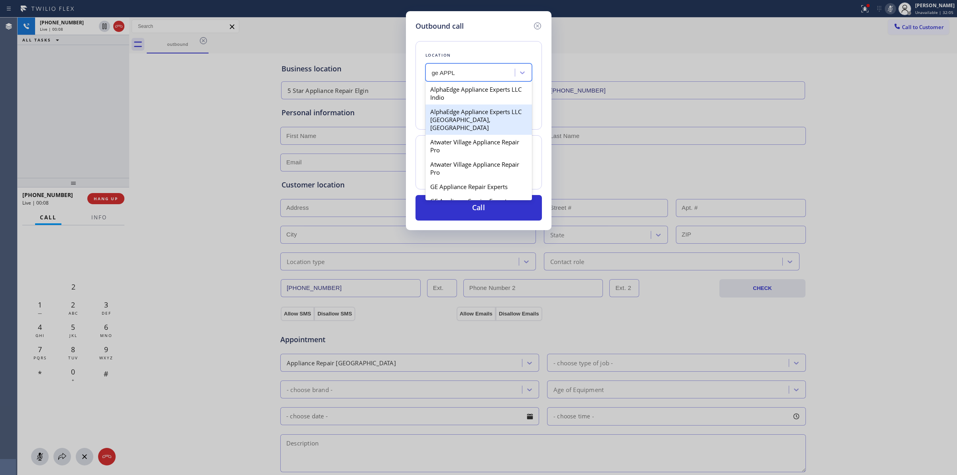
click at [472, 112] on div "AlphaEdge Appliance Experts LLC [GEOGRAPHIC_DATA], [GEOGRAPHIC_DATA]" at bounding box center [479, 120] width 106 height 30
type input "[PHONE_NUMBER]"
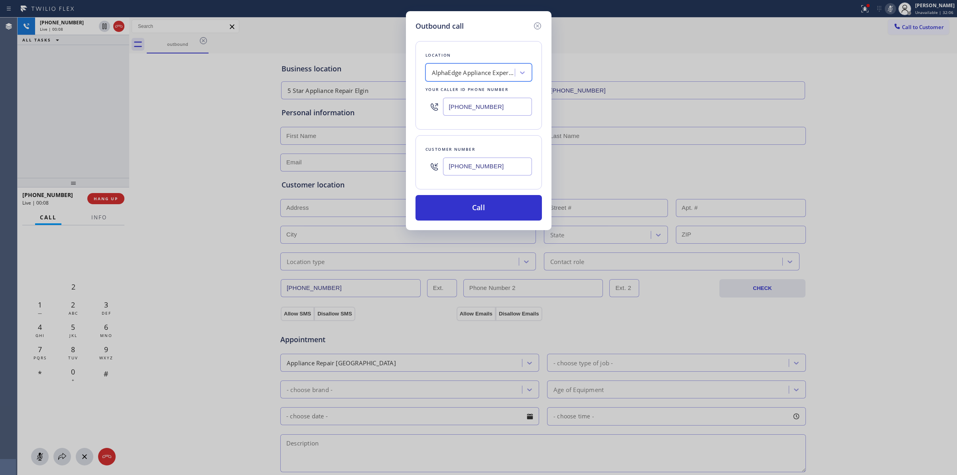
click at [476, 170] on input "[PHONE_NUMBER]" at bounding box center [487, 167] width 89 height 18
click at [477, 210] on button "Call" at bounding box center [479, 208] width 126 height 26
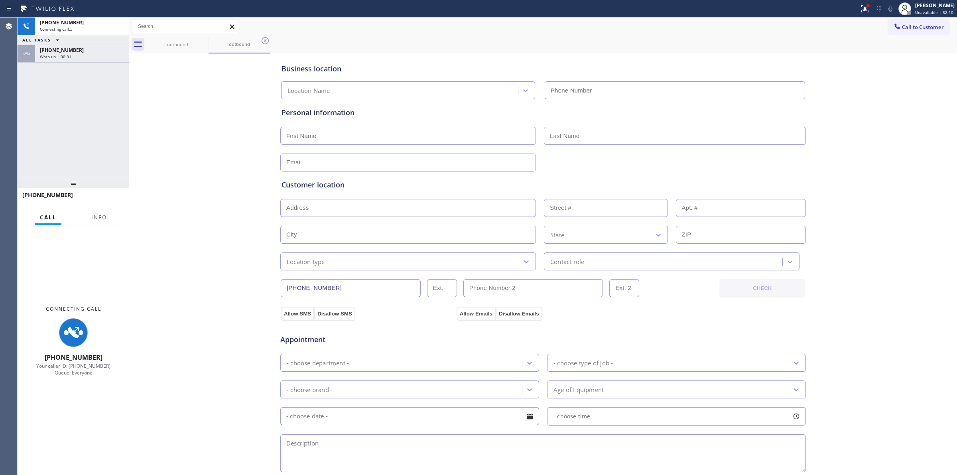
type input "[PHONE_NUMBER]"
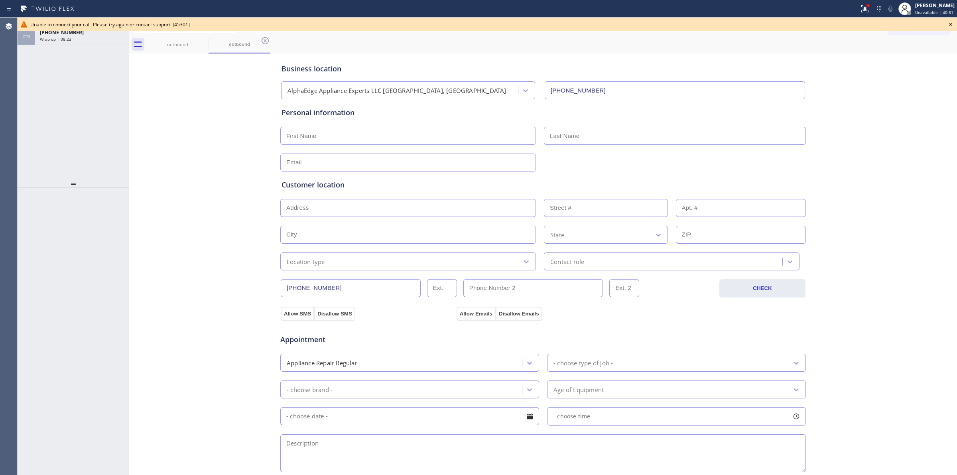
drag, startPoint x: 950, startPoint y: 25, endPoint x: 946, endPoint y: 25, distance: 4.8
click at [951, 25] on icon at bounding box center [951, 25] width 10 height 10
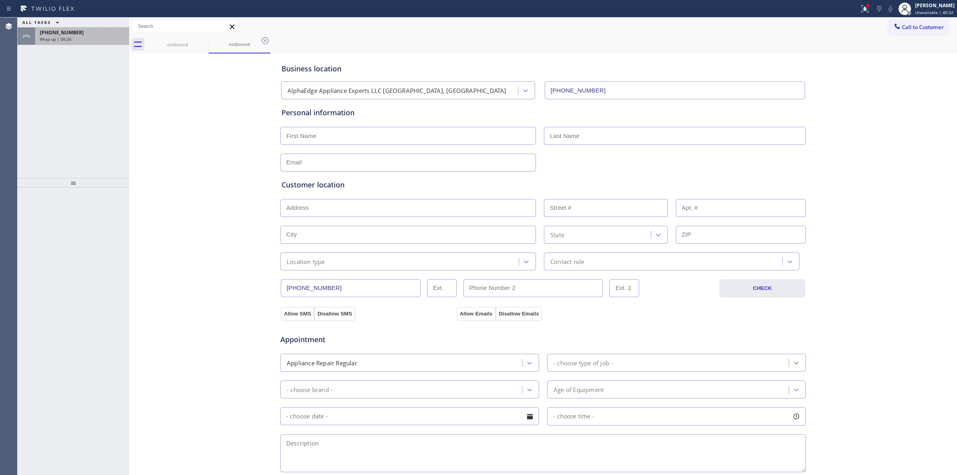
click at [67, 39] on span "Wrap up | 08:24" at bounding box center [56, 39] width 32 height 6
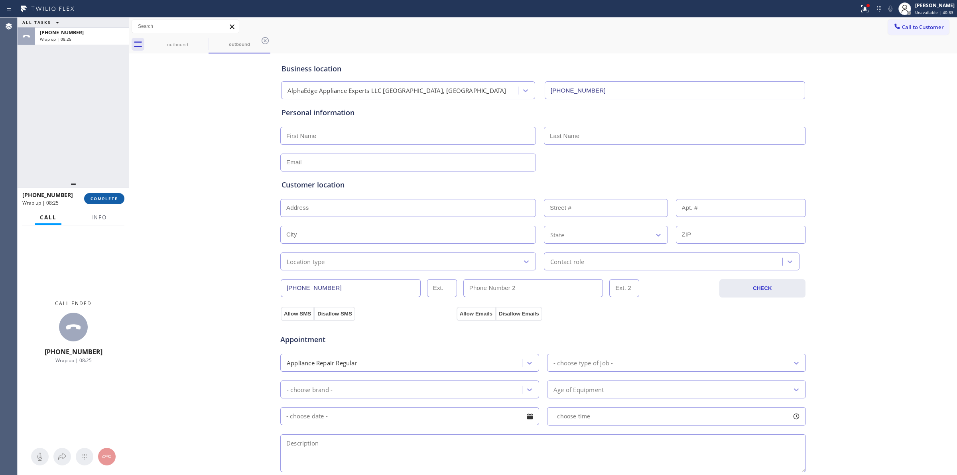
click at [113, 196] on span "COMPLETE" at bounding box center [105, 199] width 28 height 6
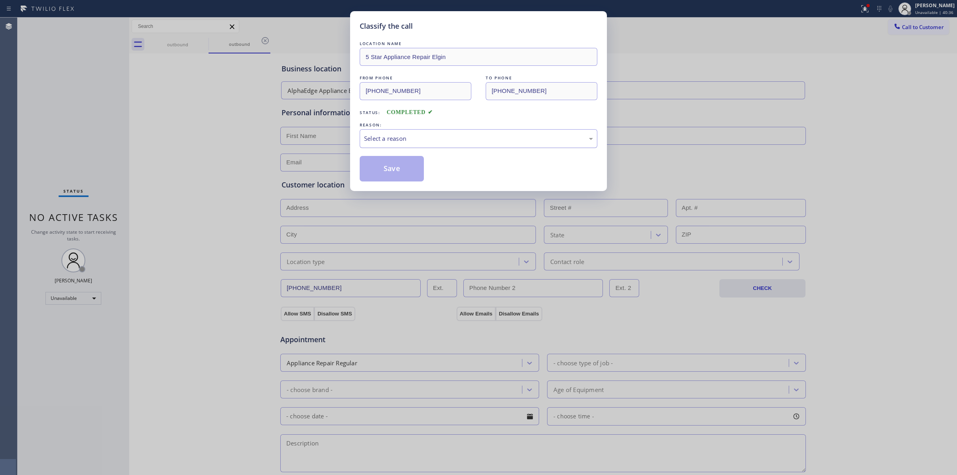
click at [420, 138] on div "Select a reason" at bounding box center [478, 138] width 229 height 9
click at [401, 179] on button "Save" at bounding box center [392, 169] width 64 height 26
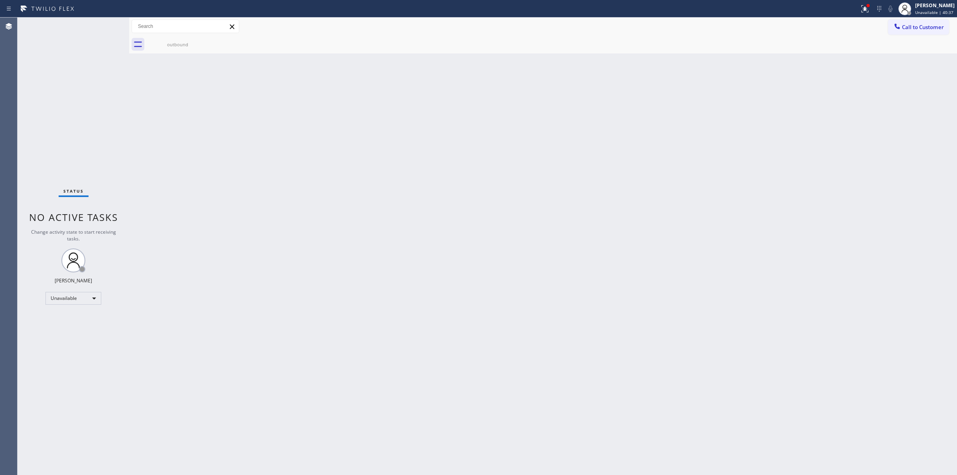
drag, startPoint x: 847, startPoint y: 184, endPoint x: 866, endPoint y: 122, distance: 64.7
click at [847, 184] on div "Back to Dashboard Change Sender ID Customers Technicians Select a contact Outbo…" at bounding box center [543, 246] width 828 height 457
